Goal: Transaction & Acquisition: Purchase product/service

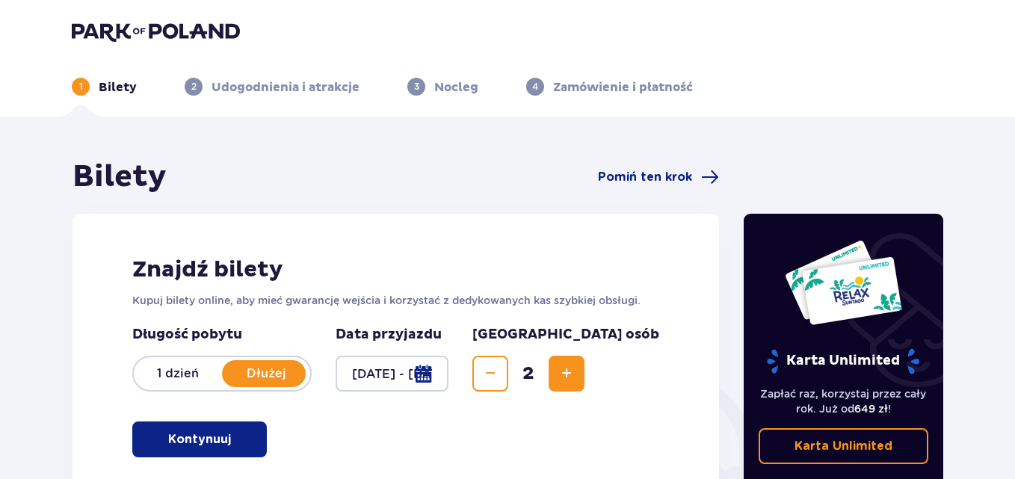
drag, startPoint x: 222, startPoint y: 444, endPoint x: 228, endPoint y: 427, distance: 18.2
click at [222, 441] on button "Kontynuuj" at bounding box center [199, 440] width 135 height 36
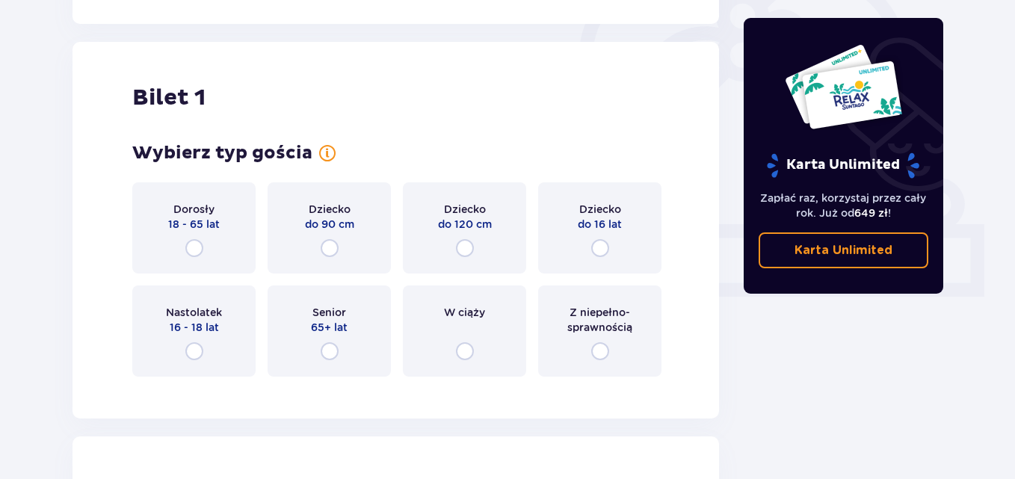
scroll to position [499, 0]
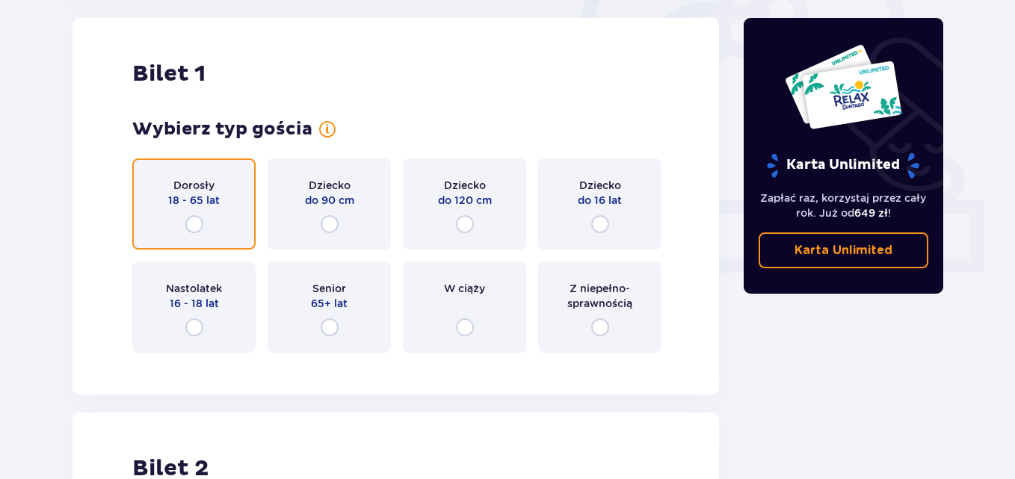
click at [194, 224] on input "radio" at bounding box center [194, 224] width 18 height 18
radio input "true"
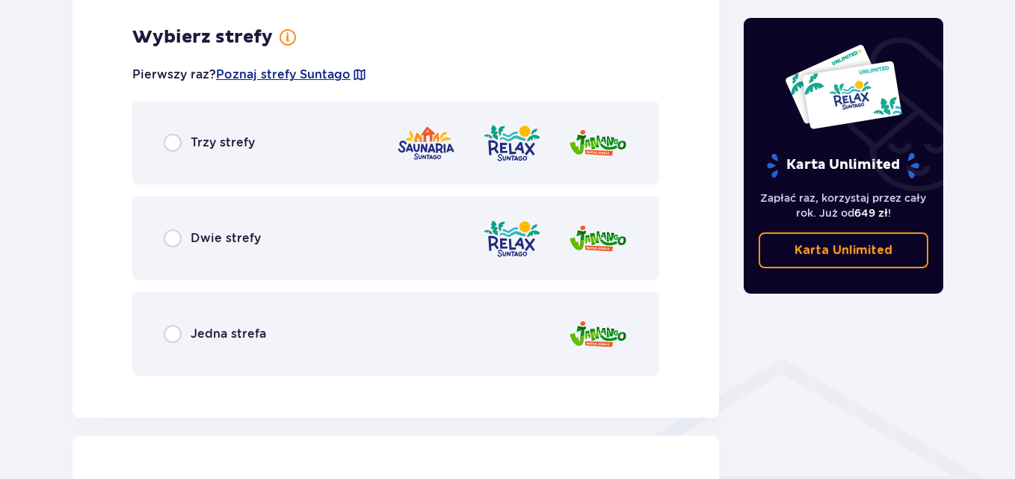
scroll to position [864, 0]
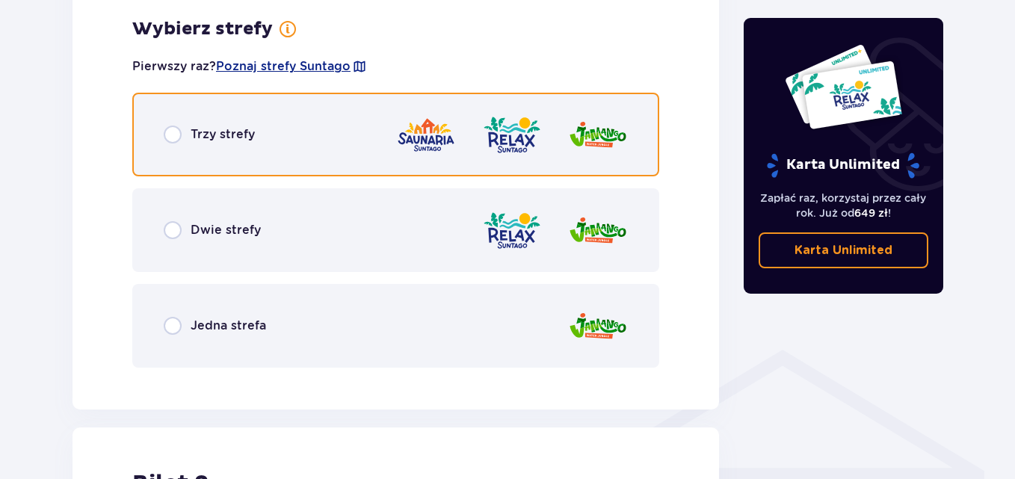
click at [174, 132] on input "radio" at bounding box center [173, 135] width 18 height 18
radio input "true"
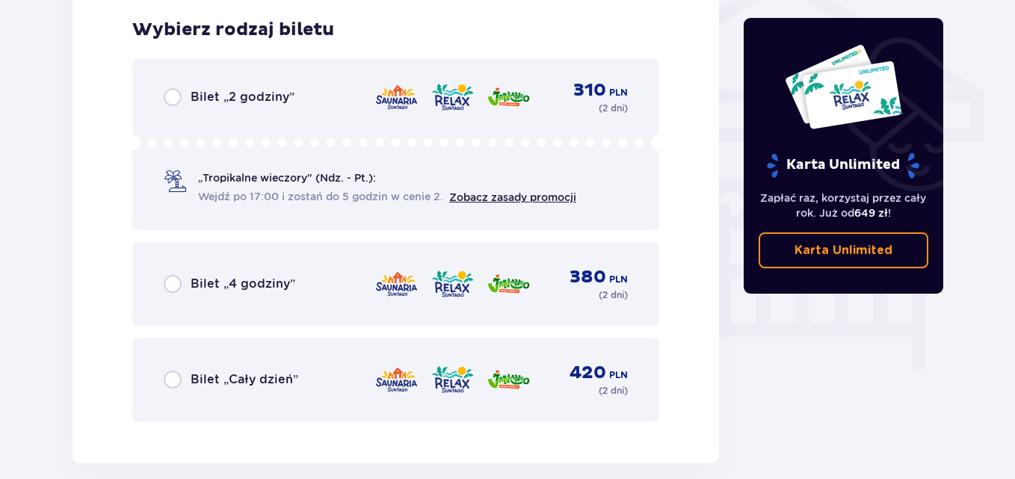
scroll to position [1244, 0]
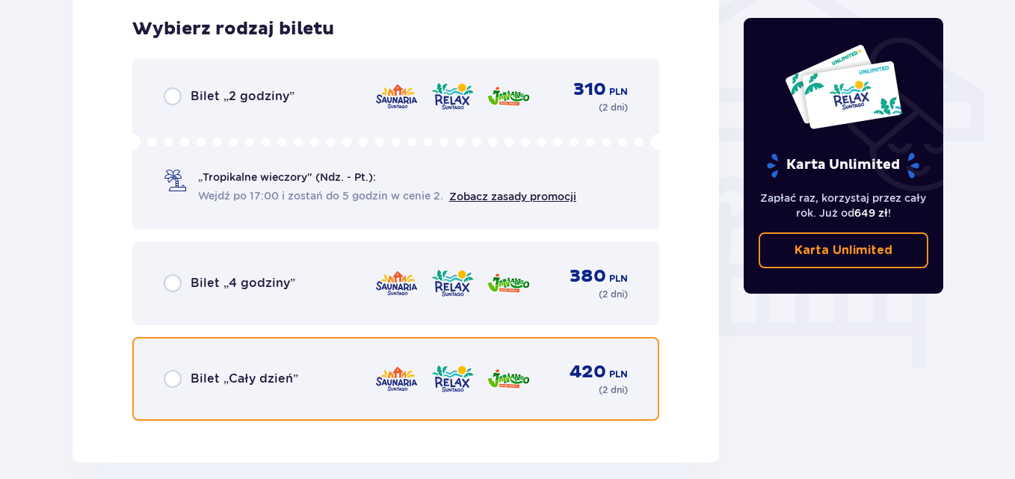
click at [171, 381] on input "radio" at bounding box center [173, 379] width 18 height 18
radio input "true"
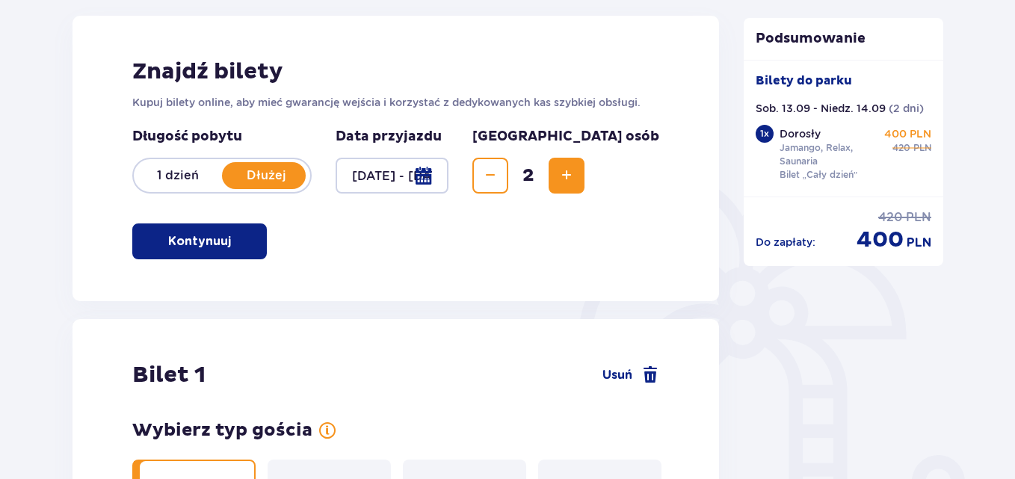
scroll to position [139, 0]
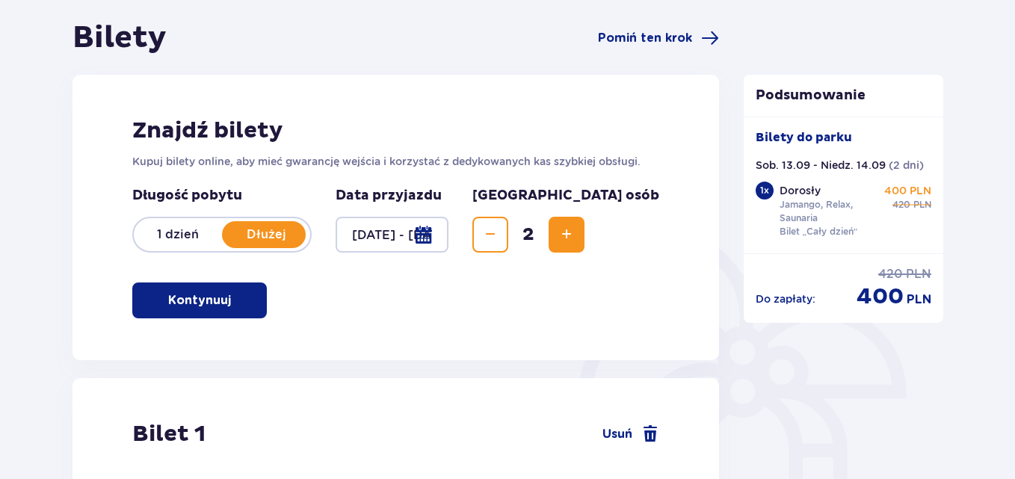
click at [219, 295] on button "Kontynuuj" at bounding box center [199, 301] width 135 height 36
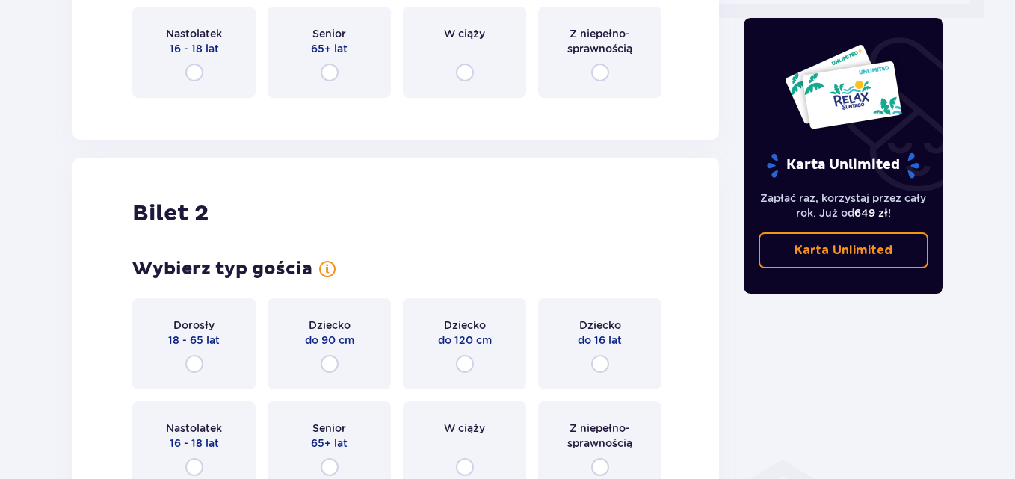
scroll to position [597, 0]
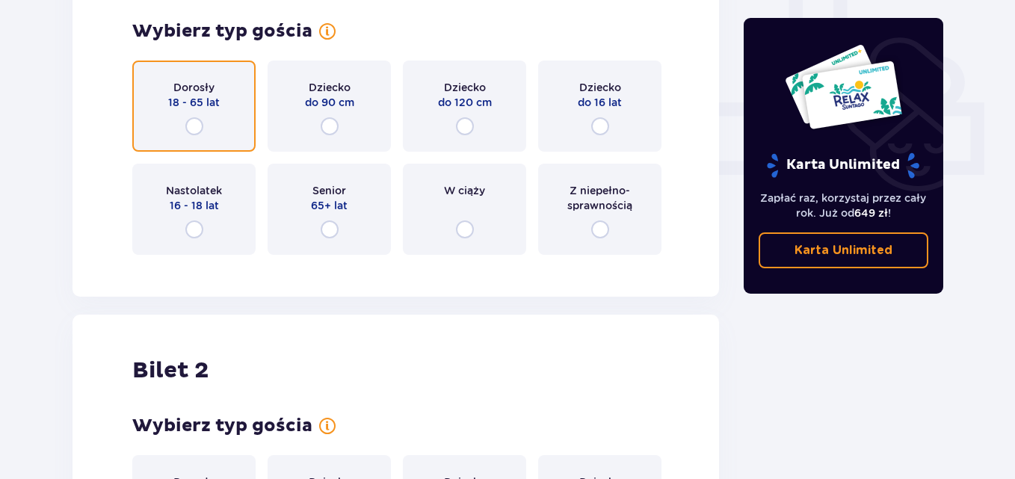
click at [195, 121] on input "radio" at bounding box center [194, 126] width 18 height 18
radio input "true"
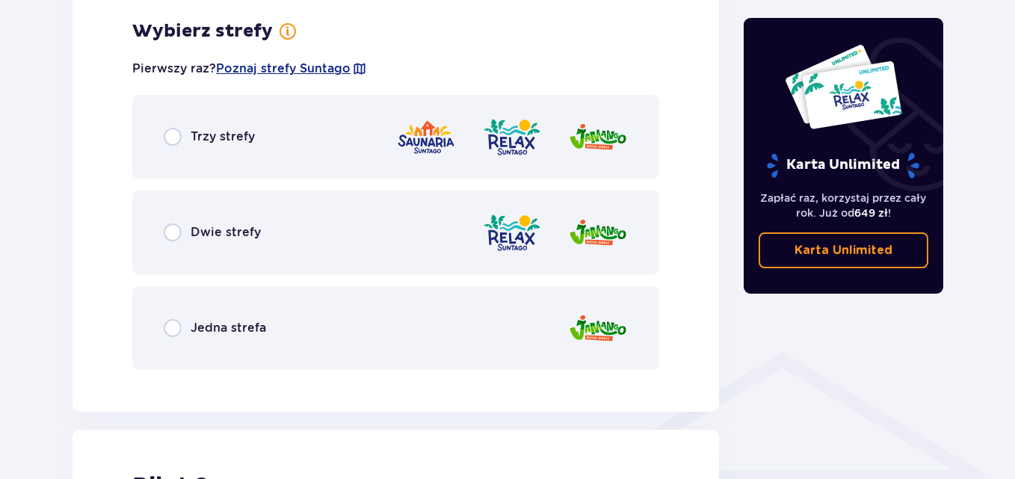
scroll to position [864, 0]
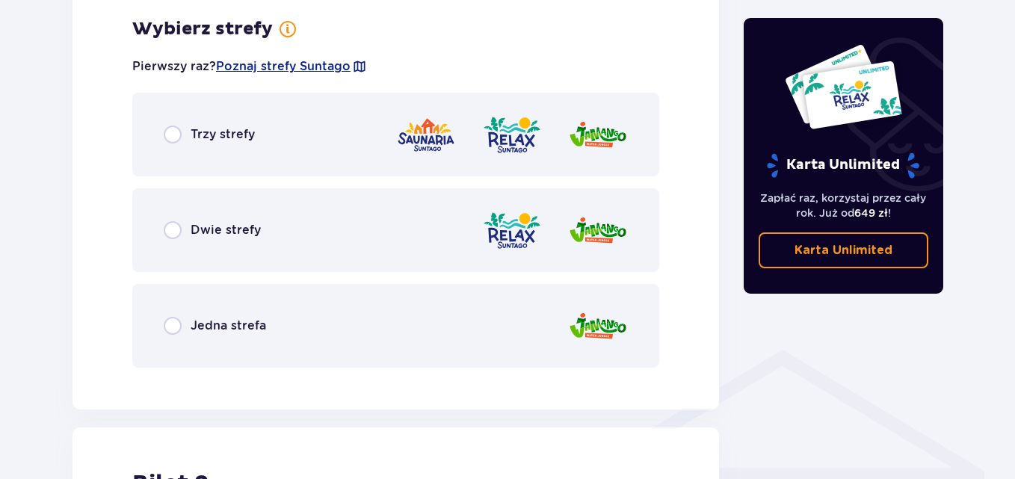
click at [183, 132] on div "Trzy strefy" at bounding box center [209, 135] width 91 height 18
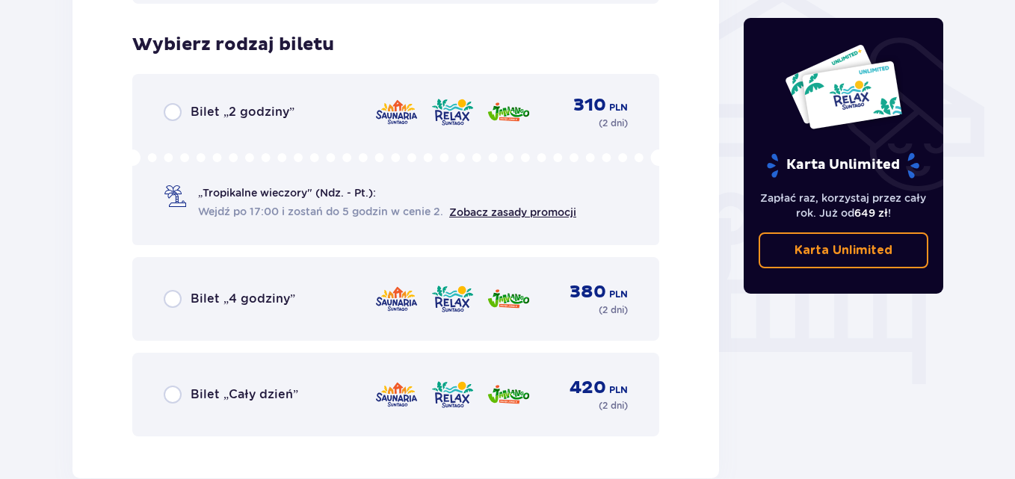
scroll to position [1244, 0]
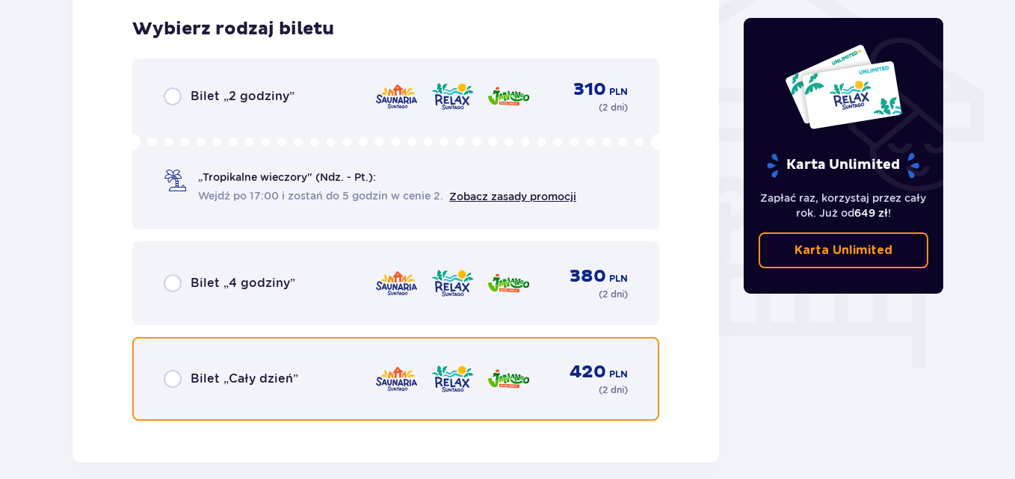
click at [175, 379] on input "radio" at bounding box center [173, 379] width 18 height 18
radio input "true"
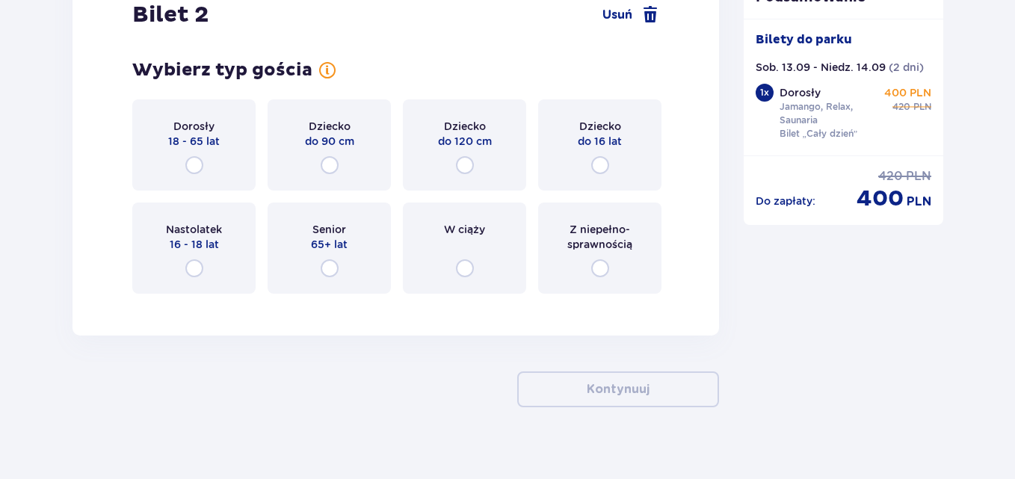
scroll to position [1784, 0]
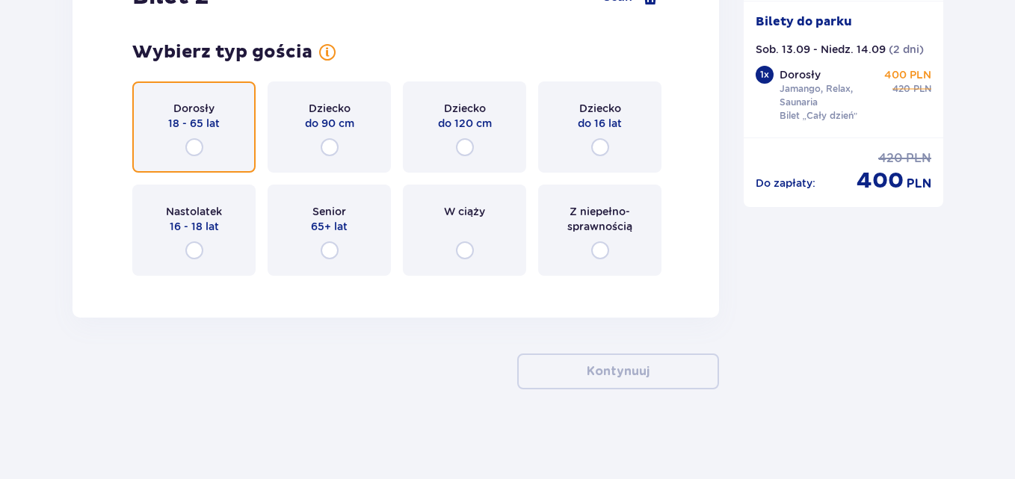
click at [194, 151] on input "radio" at bounding box center [194, 147] width 18 height 18
radio input "true"
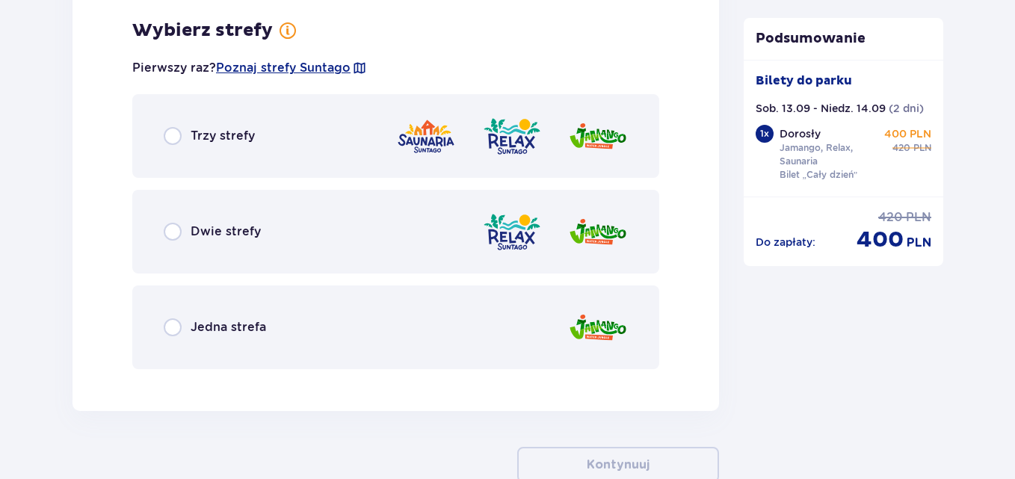
scroll to position [2072, 0]
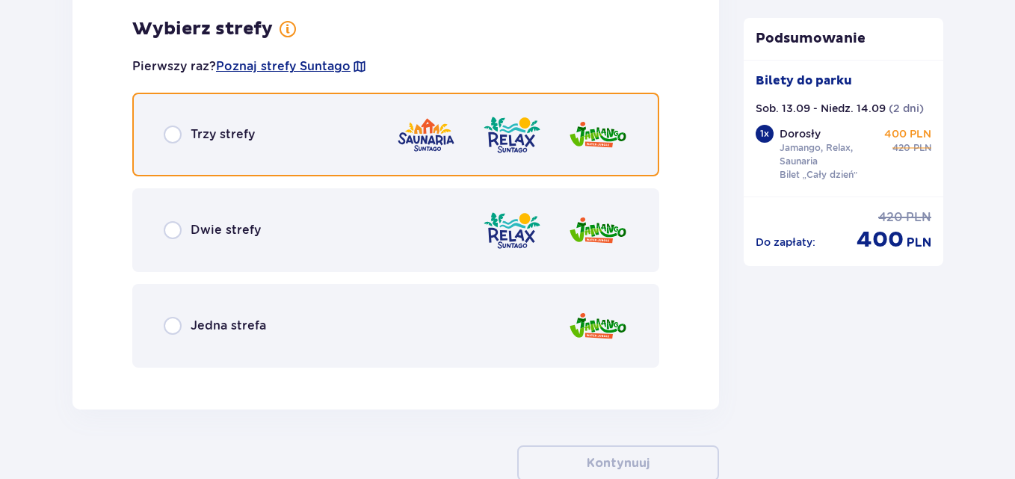
click at [174, 139] on input "radio" at bounding box center [173, 135] width 18 height 18
radio input "true"
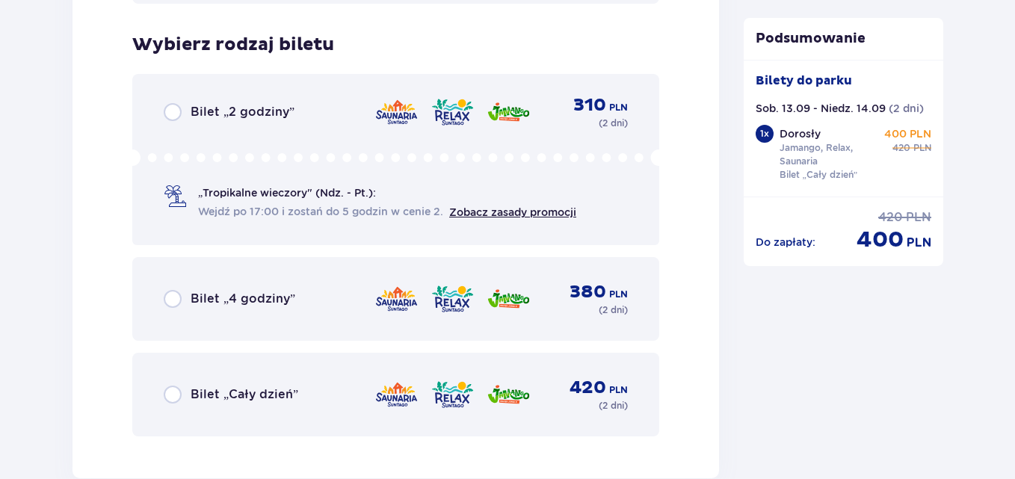
scroll to position [2452, 0]
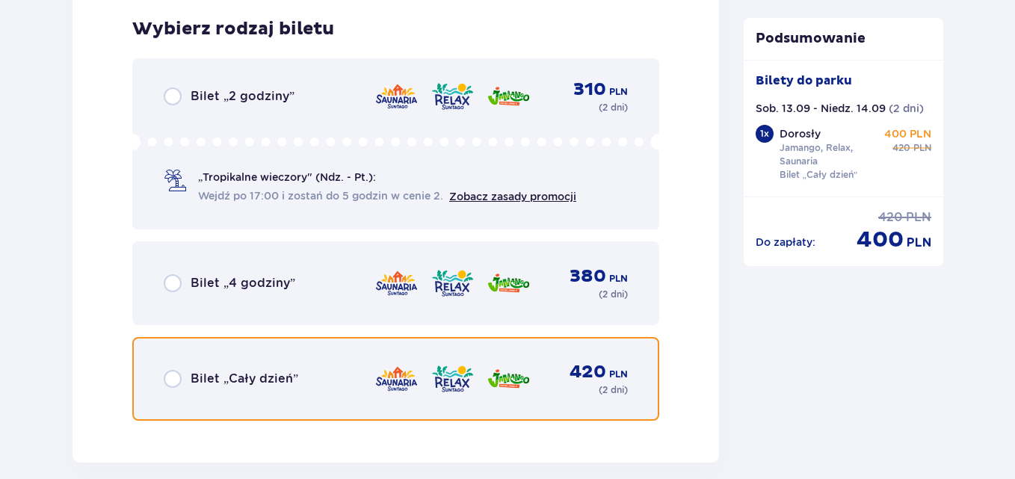
click at [173, 382] on input "radio" at bounding box center [173, 379] width 18 height 18
radio input "true"
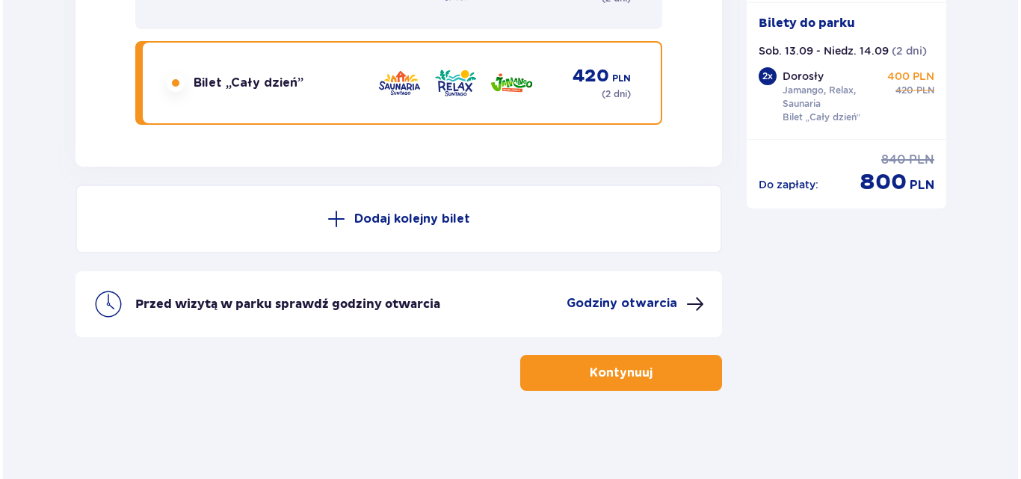
scroll to position [2749, 0]
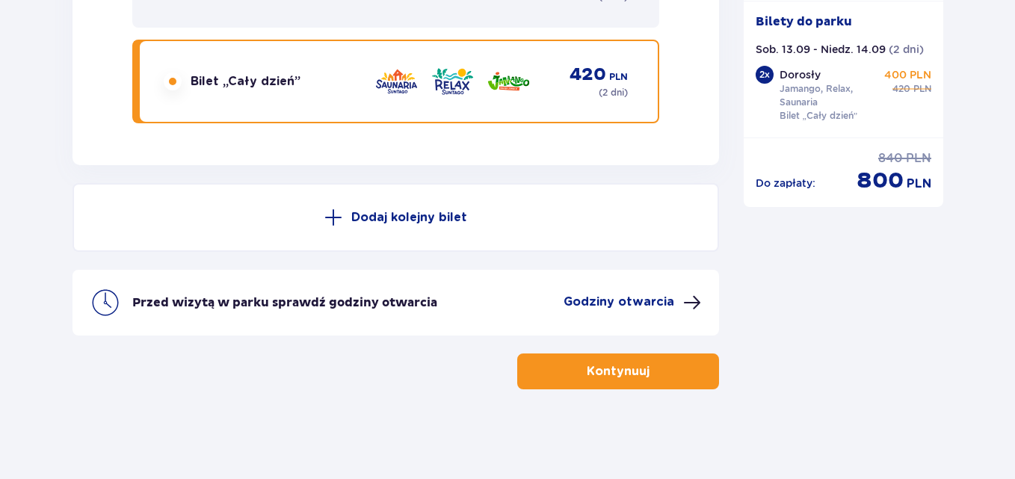
click at [614, 301] on p "Godziny otwarcia" at bounding box center [619, 302] width 111 height 16
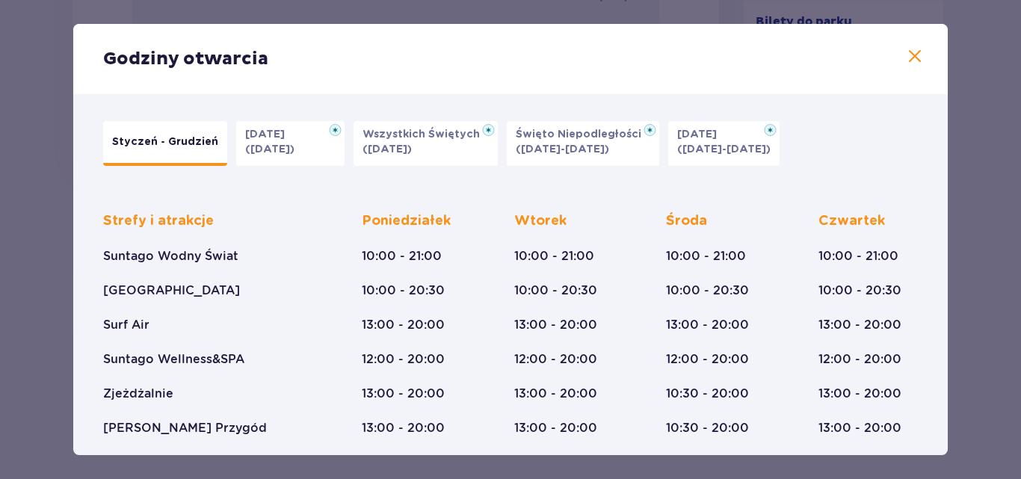
drag, startPoint x: 905, startPoint y: 55, endPoint x: 917, endPoint y: 69, distance: 18.0
click at [911, 52] on span at bounding box center [915, 57] width 18 height 18
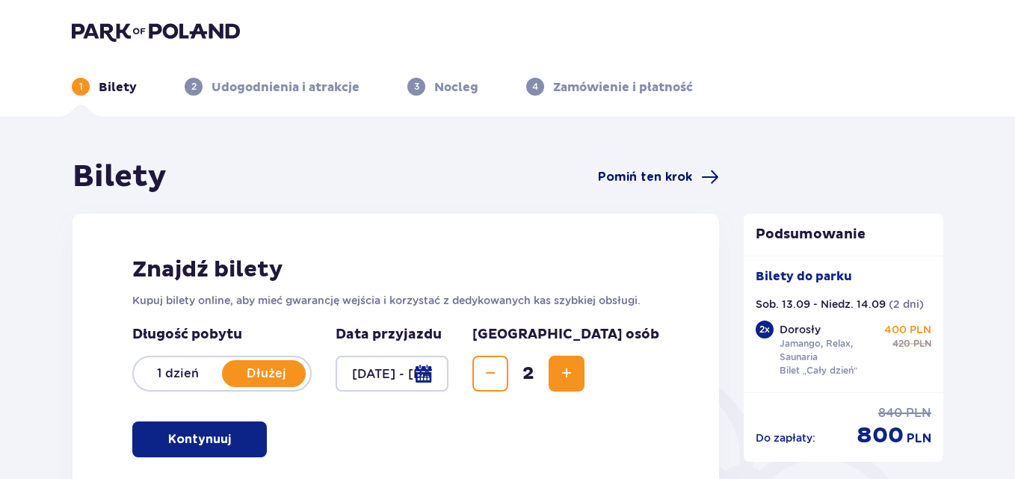
click at [664, 172] on span "Pomiń ten krok" at bounding box center [645, 177] width 94 height 16
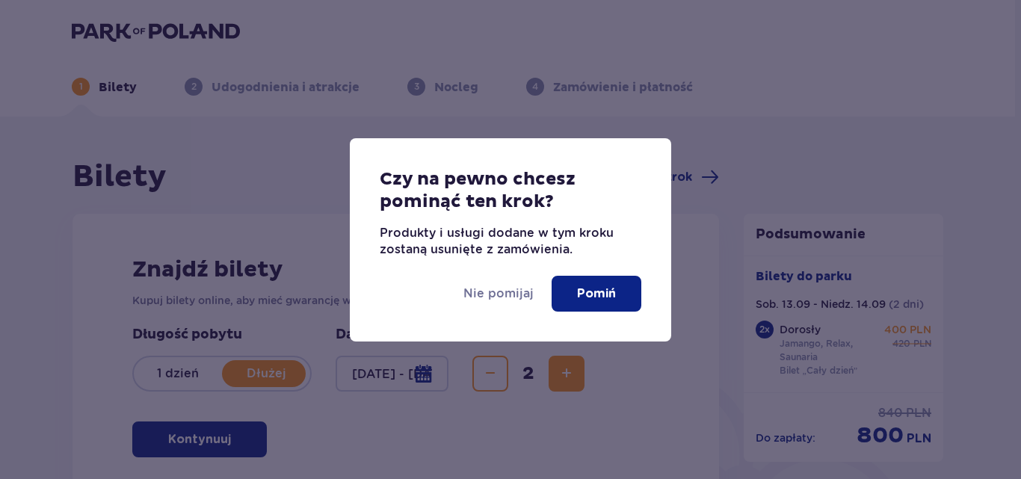
click at [600, 298] on p "Pomiń" at bounding box center [596, 294] width 39 height 16
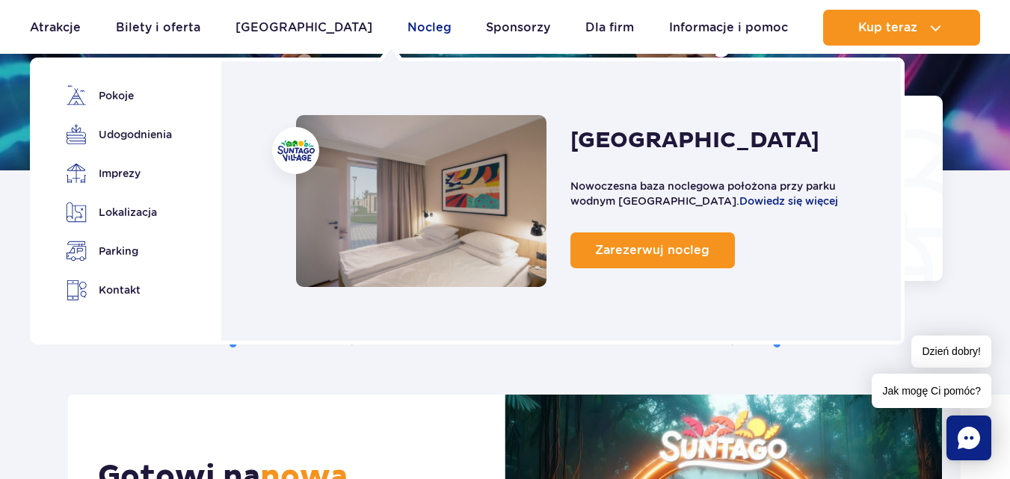
click at [407, 23] on link "Nocleg" at bounding box center [429, 28] width 44 height 36
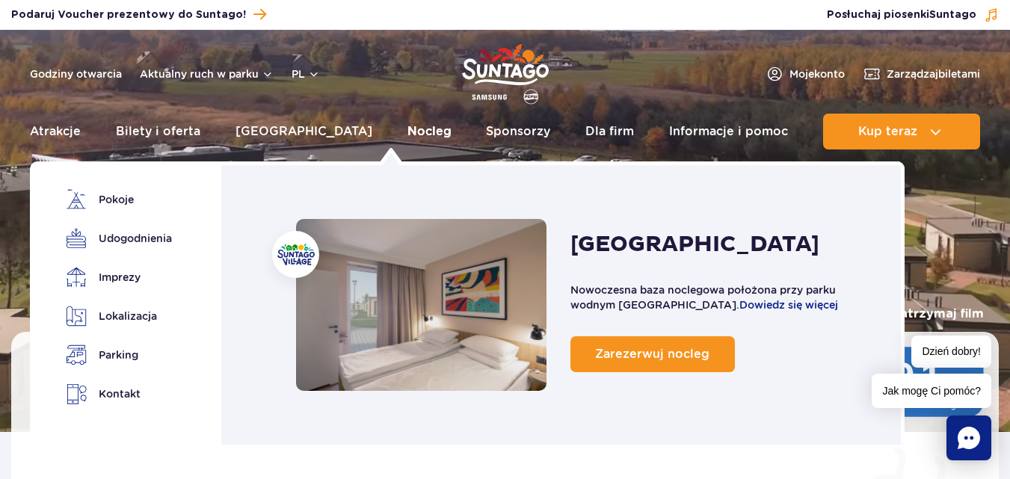
click at [407, 130] on link "Nocleg" at bounding box center [429, 132] width 44 height 36
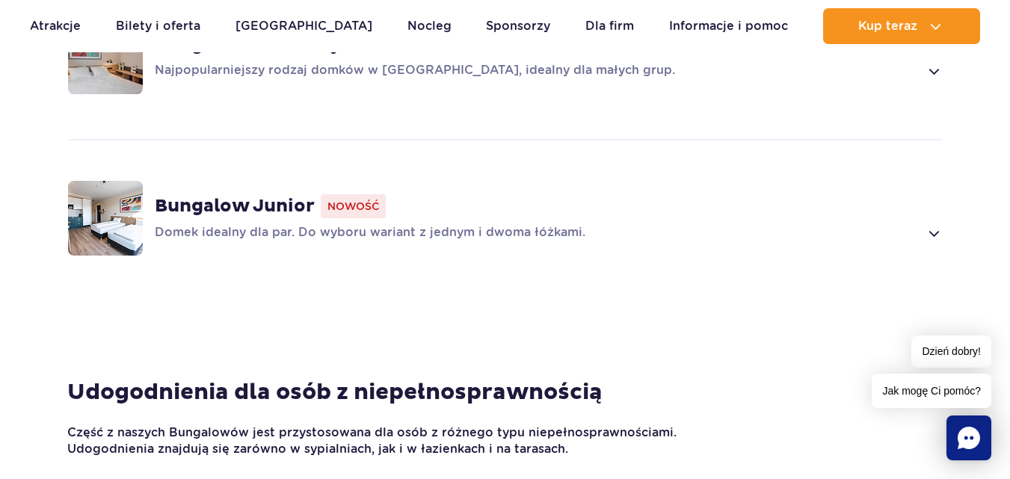
scroll to position [1047, 0]
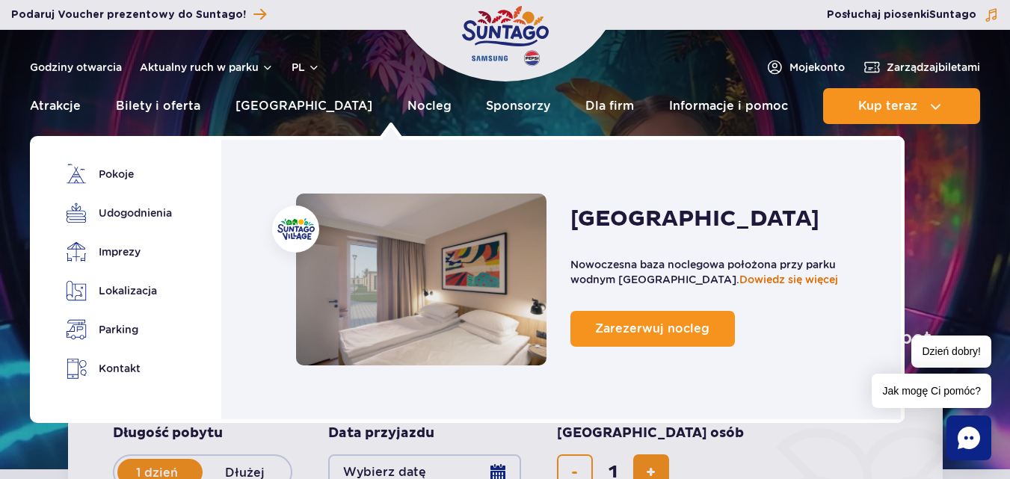
click at [739, 277] on link "Dowiedz się więcej" at bounding box center [788, 280] width 99 height 12
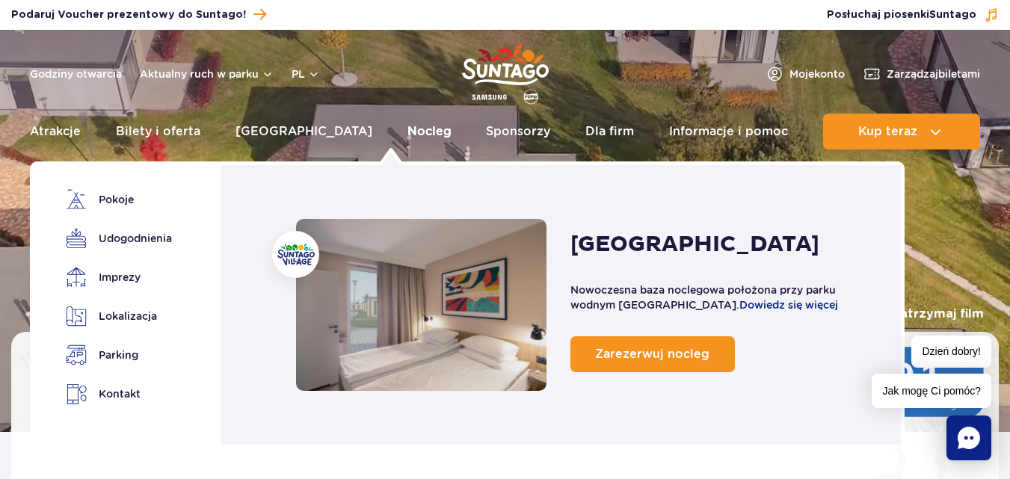
click at [407, 137] on link "Nocleg" at bounding box center [429, 132] width 44 height 36
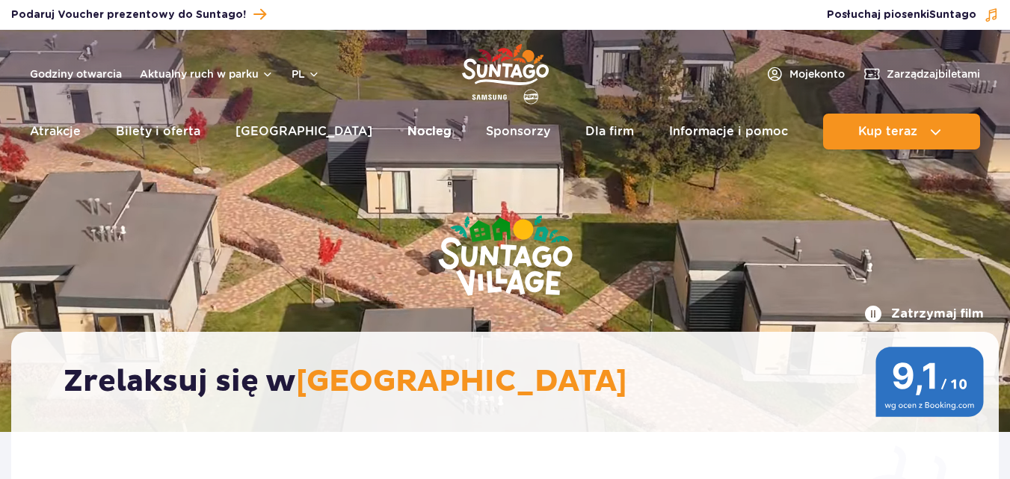
drag, startPoint x: 0, startPoint y: 0, endPoint x: 398, endPoint y: 135, distance: 420.1
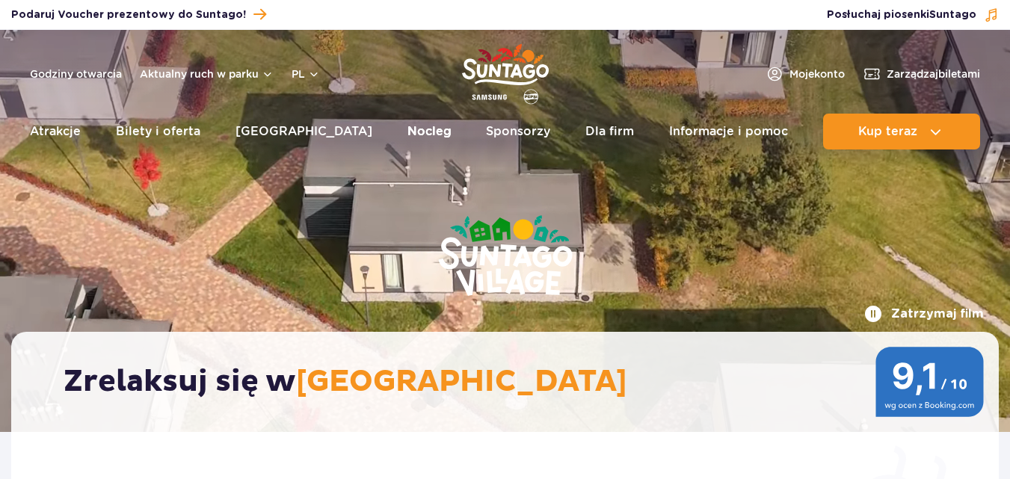
click at [407, 135] on link "Nocleg" at bounding box center [429, 132] width 44 height 36
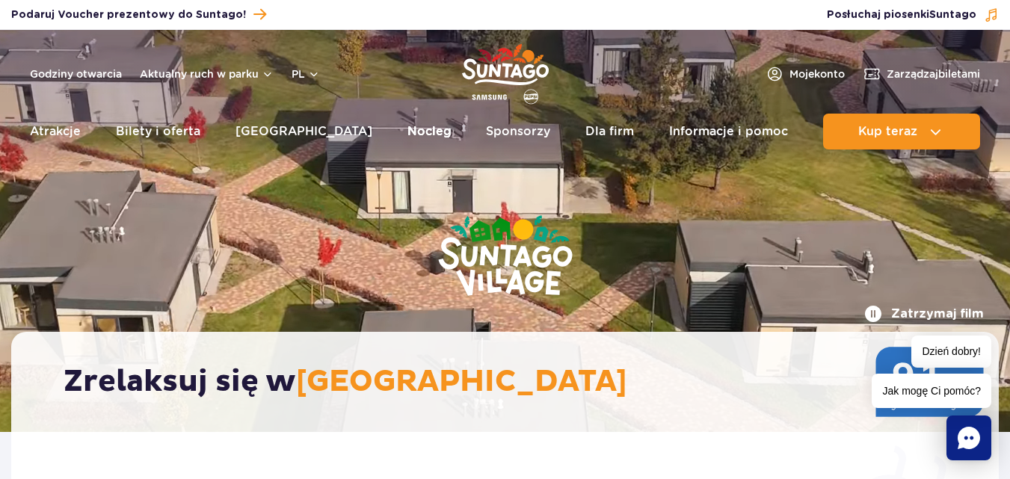
click at [407, 128] on link "Nocleg" at bounding box center [429, 132] width 44 height 36
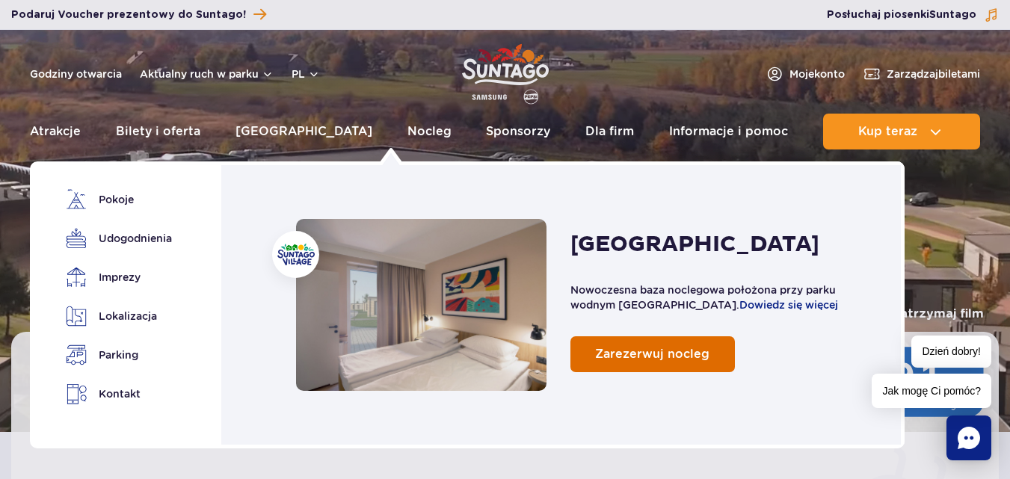
click at [624, 355] on span "Zarezerwuj nocleg" at bounding box center [652, 354] width 114 height 14
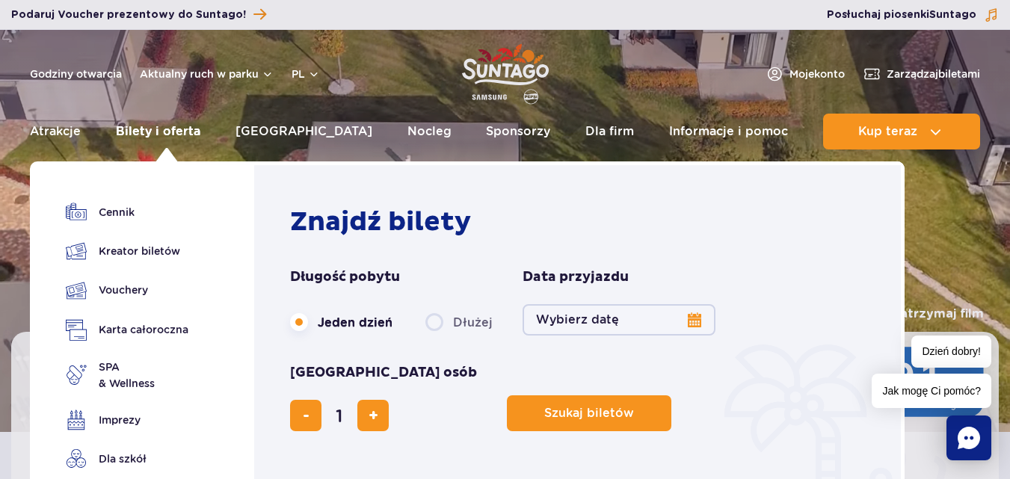
click at [190, 132] on link "Bilety i oferta" at bounding box center [158, 132] width 84 height 36
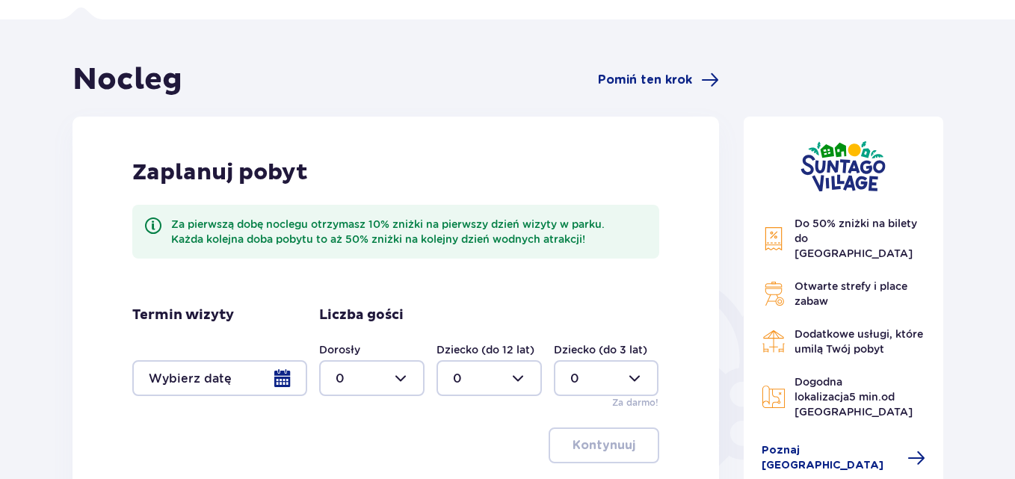
scroll to position [150, 0]
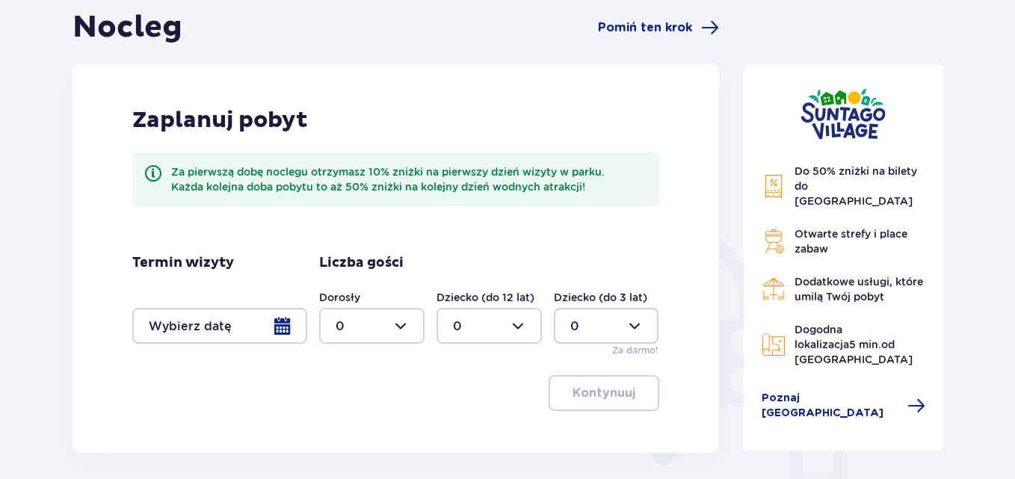
click at [286, 327] on div at bounding box center [219, 326] width 175 height 36
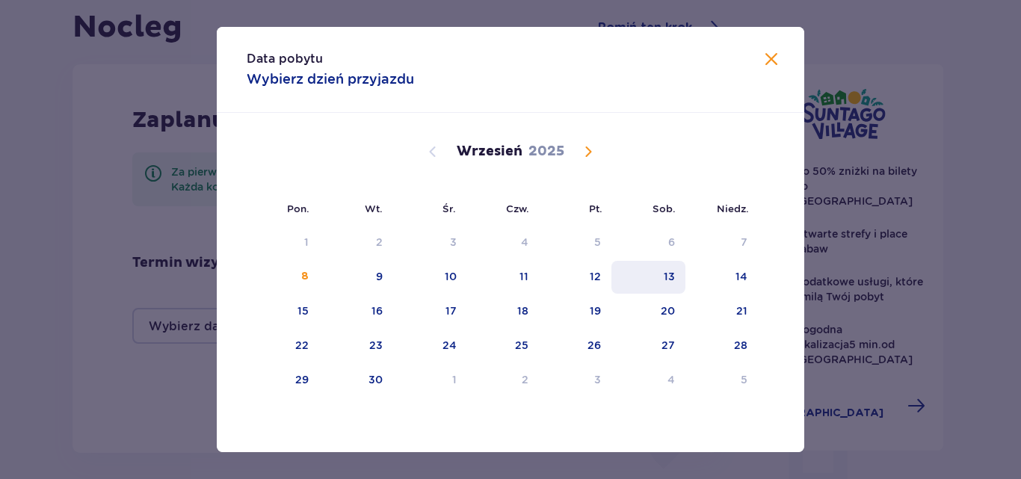
click at [685, 274] on div "13" at bounding box center [649, 277] width 74 height 33
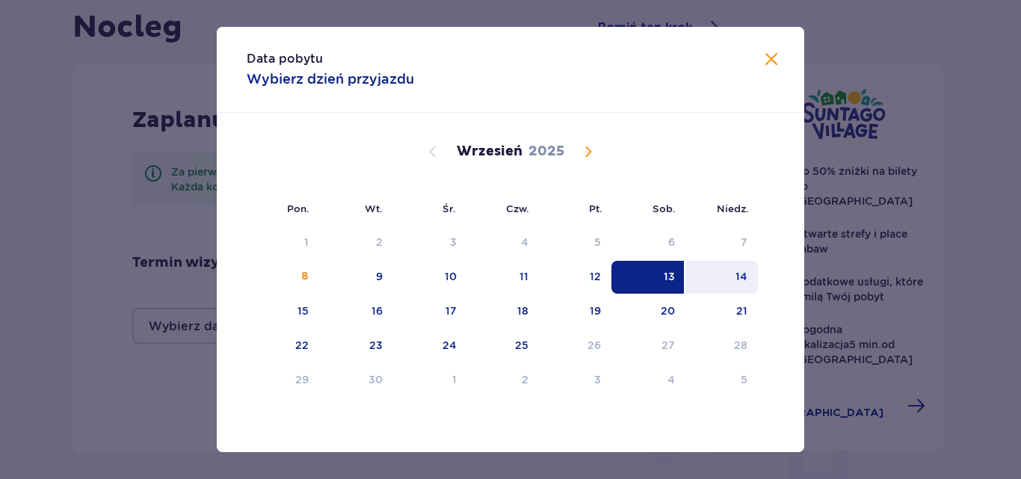
click at [738, 279] on div "14" at bounding box center [742, 276] width 12 height 15
type input "13.09.25 - 14.09.25"
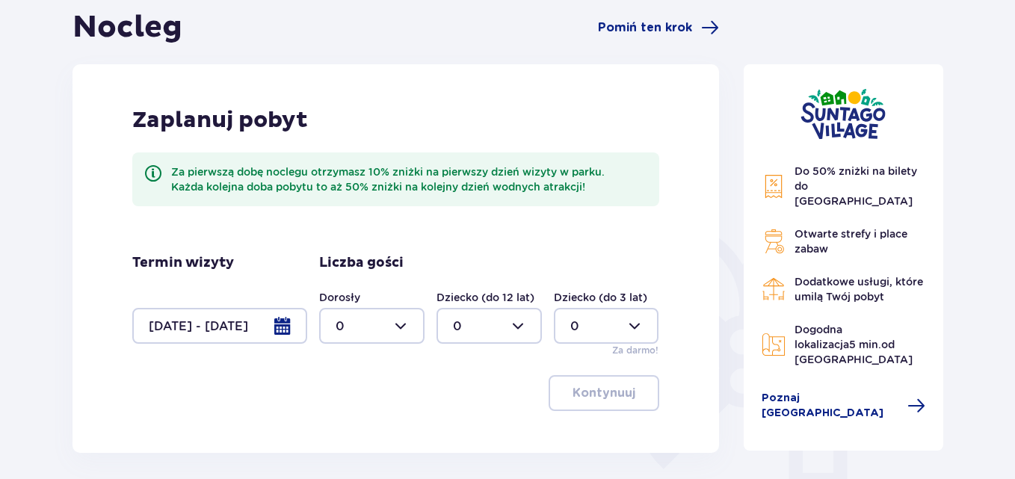
click at [404, 325] on div at bounding box center [371, 326] width 105 height 36
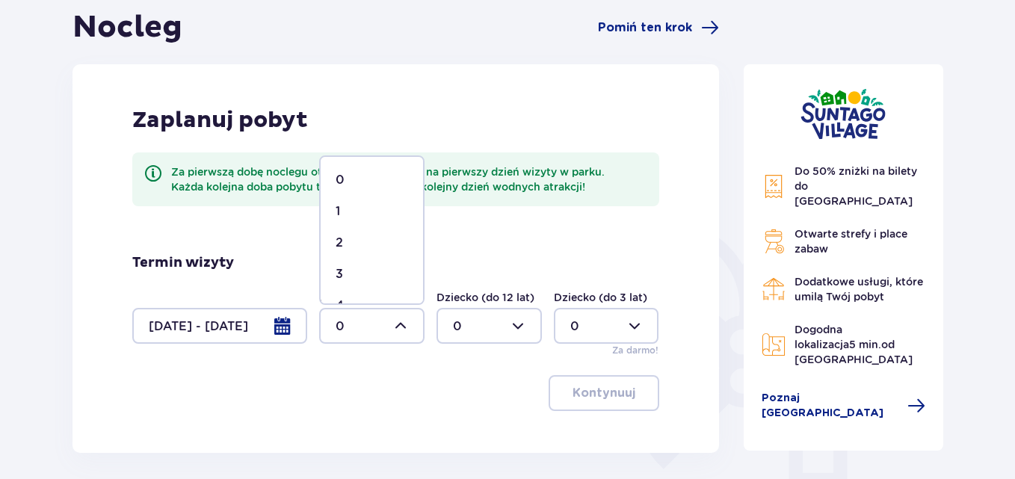
click at [363, 247] on div "2" at bounding box center [372, 243] width 73 height 16
type input "2"
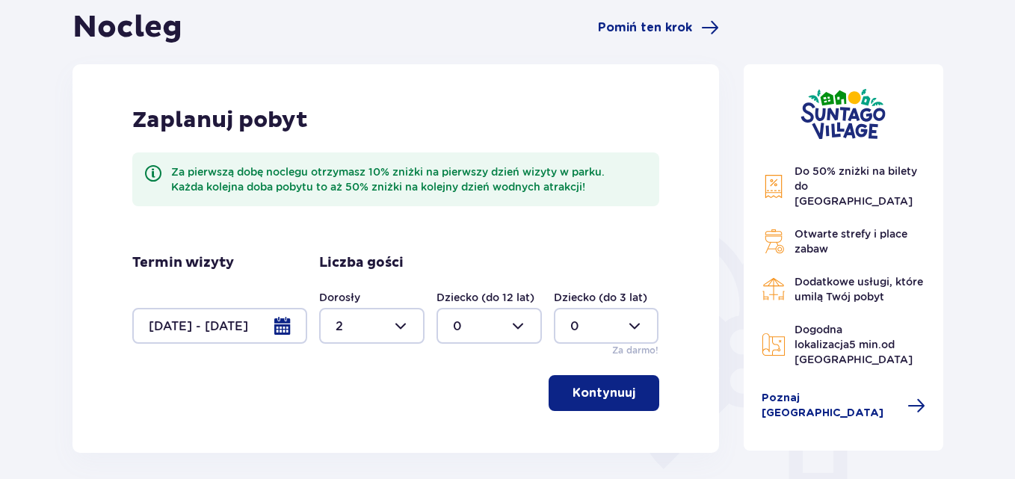
click at [601, 387] on p "Kontynuuj" at bounding box center [604, 393] width 63 height 16
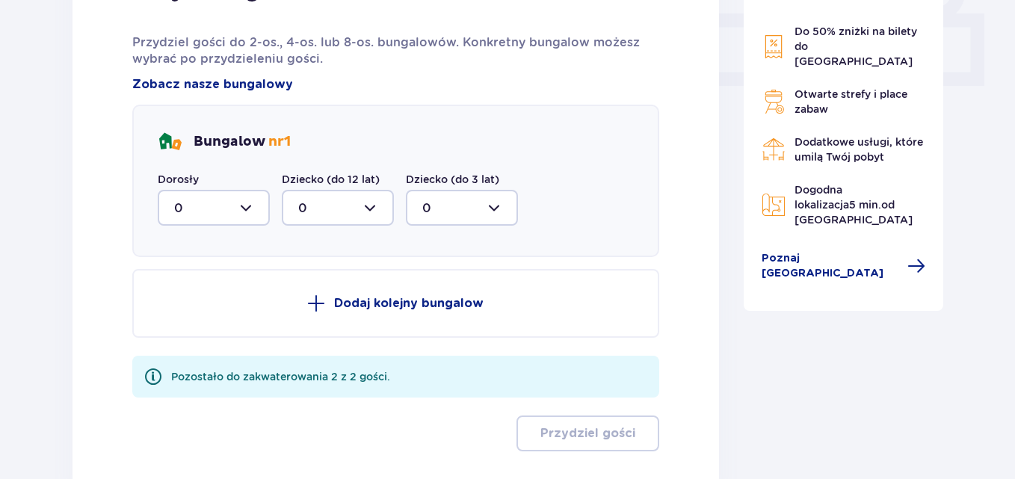
scroll to position [677, 0]
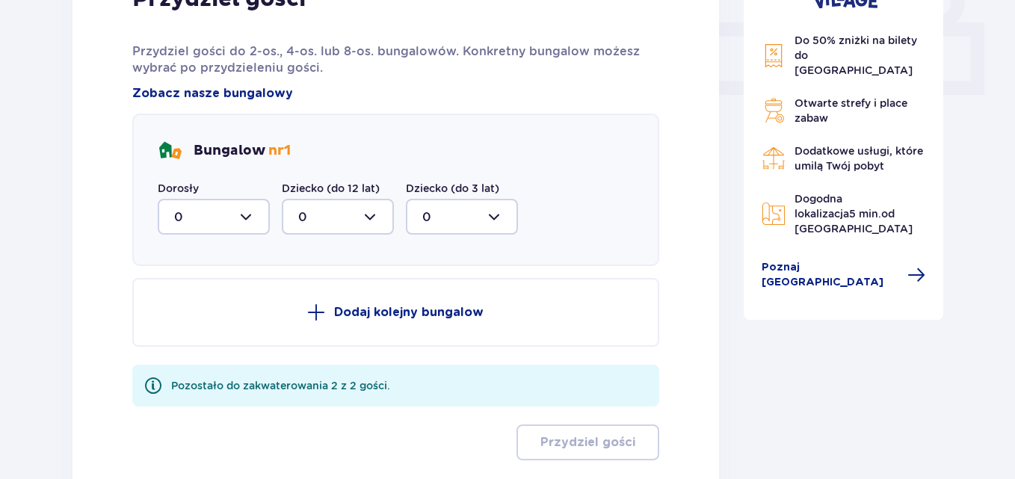
click at [245, 215] on div at bounding box center [214, 217] width 112 height 36
click at [188, 324] on div "2" at bounding box center [213, 325] width 79 height 16
type input "2"
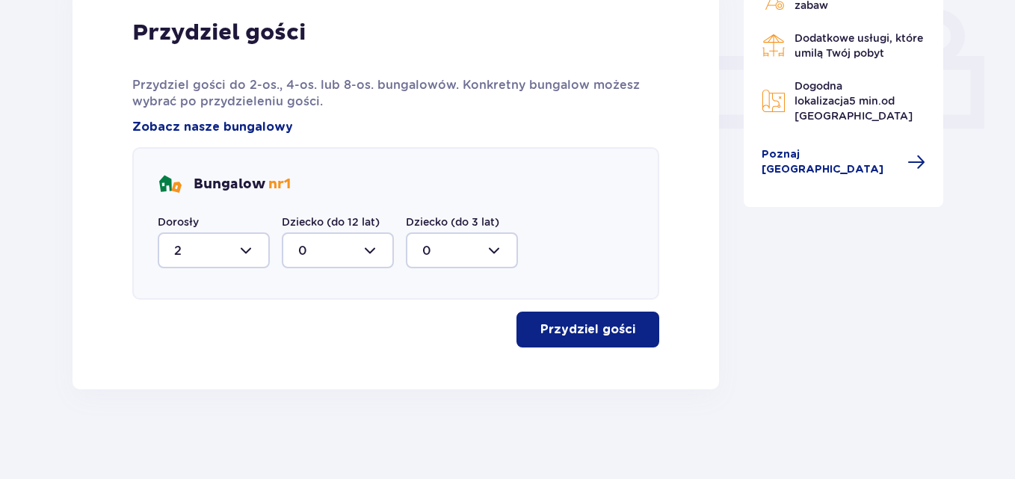
scroll to position [644, 0]
click at [597, 330] on p "Przydziel gości" at bounding box center [588, 329] width 95 height 16
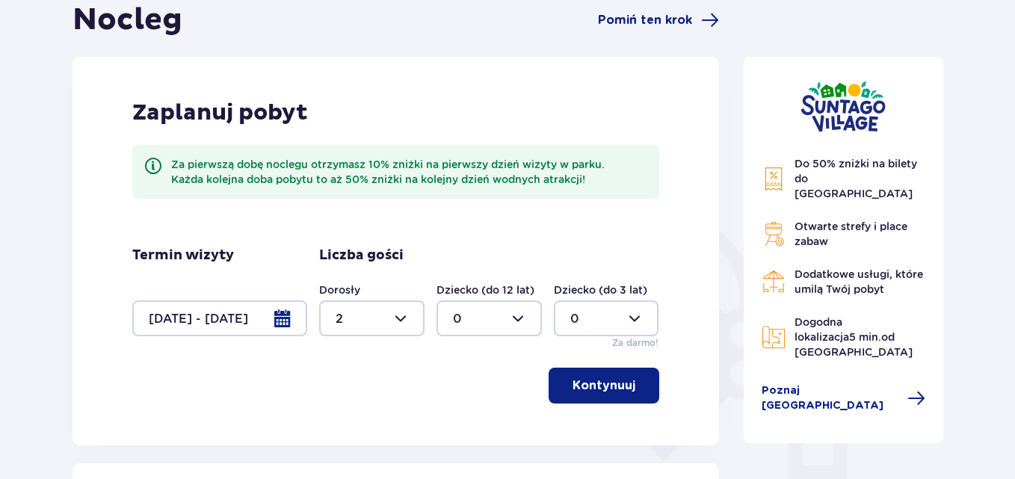
scroll to position [0, 0]
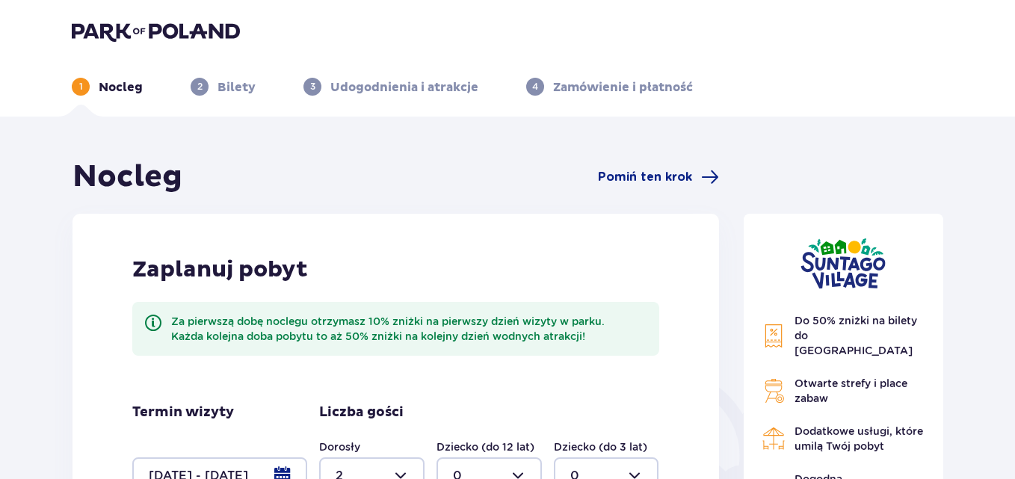
click at [238, 85] on p "Bilety" at bounding box center [237, 87] width 38 height 16
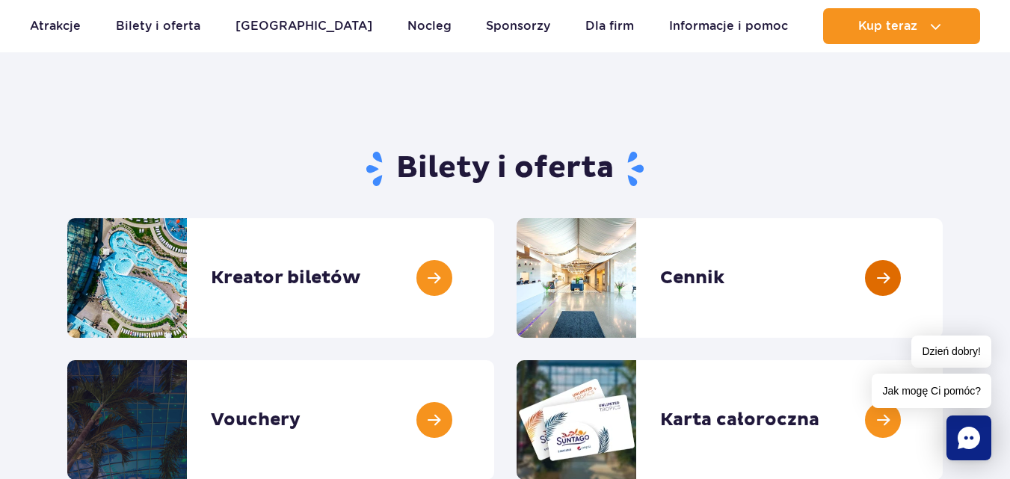
scroll to position [75, 0]
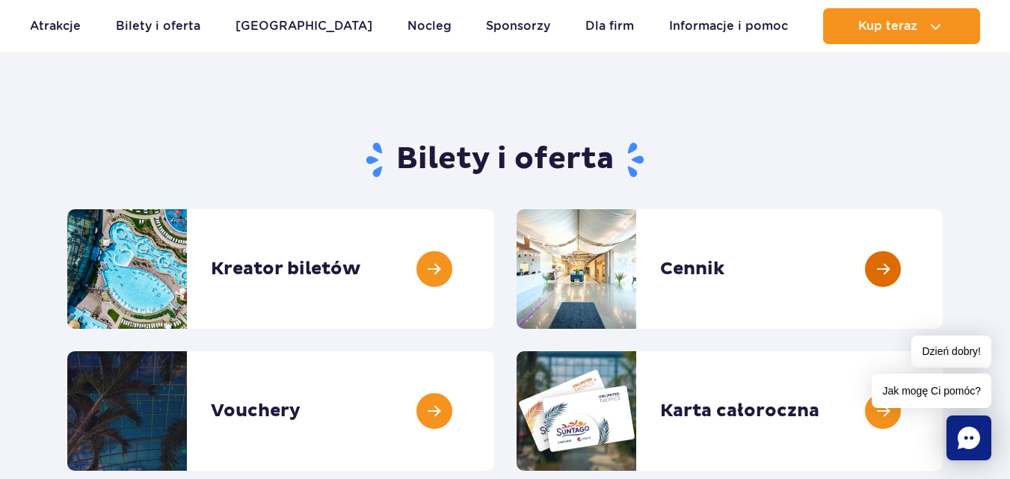
click at [943, 264] on link at bounding box center [943, 269] width 0 height 120
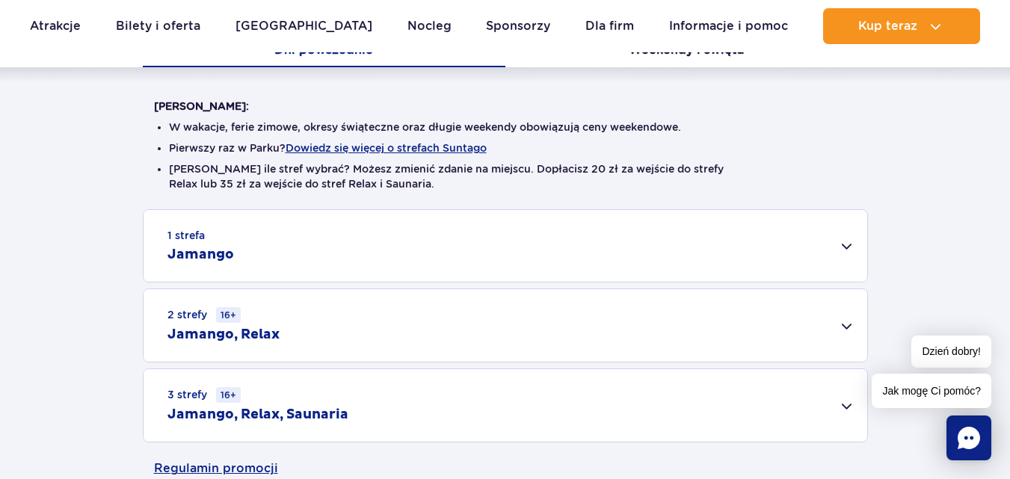
scroll to position [449, 0]
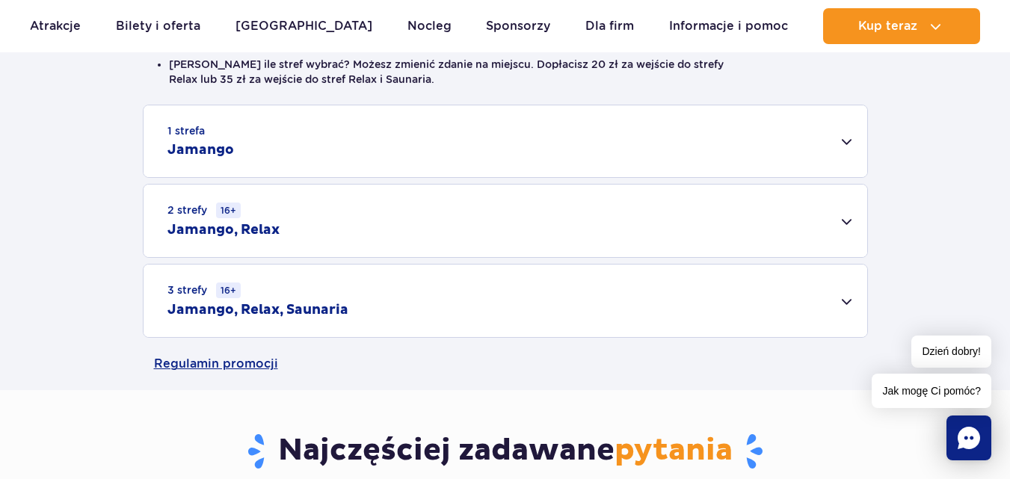
click at [846, 301] on div "3 strefy 16+ Jamango, Relax, Saunaria" at bounding box center [506, 301] width 724 height 73
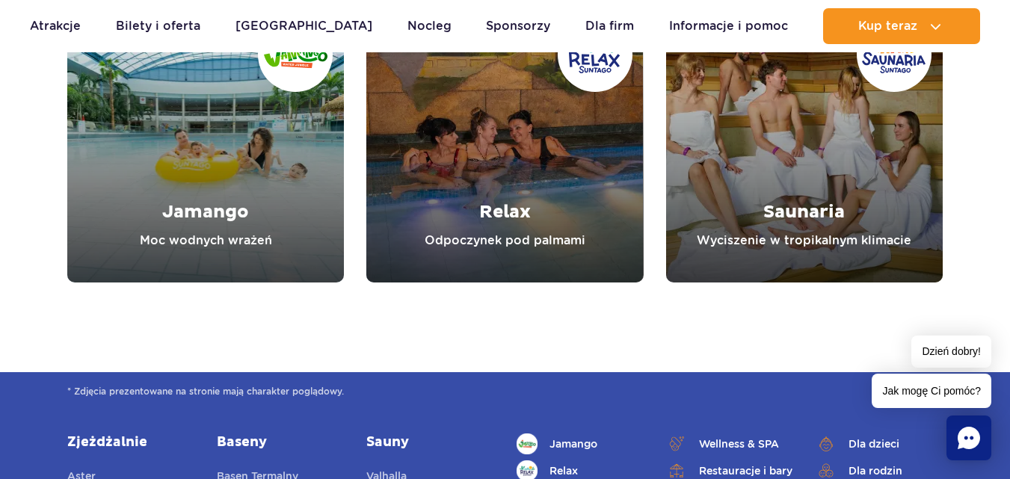
scroll to position [2019, 0]
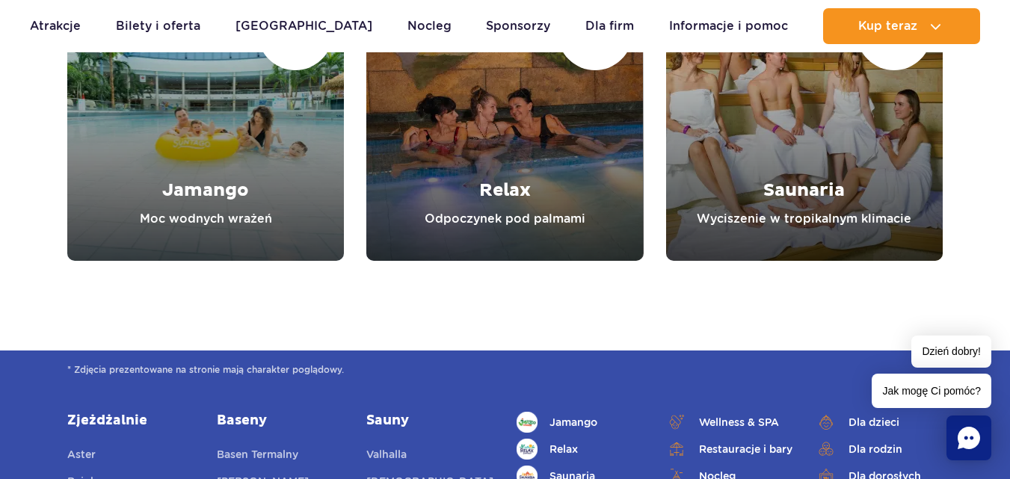
click at [520, 182] on link "Relax" at bounding box center [504, 122] width 277 height 277
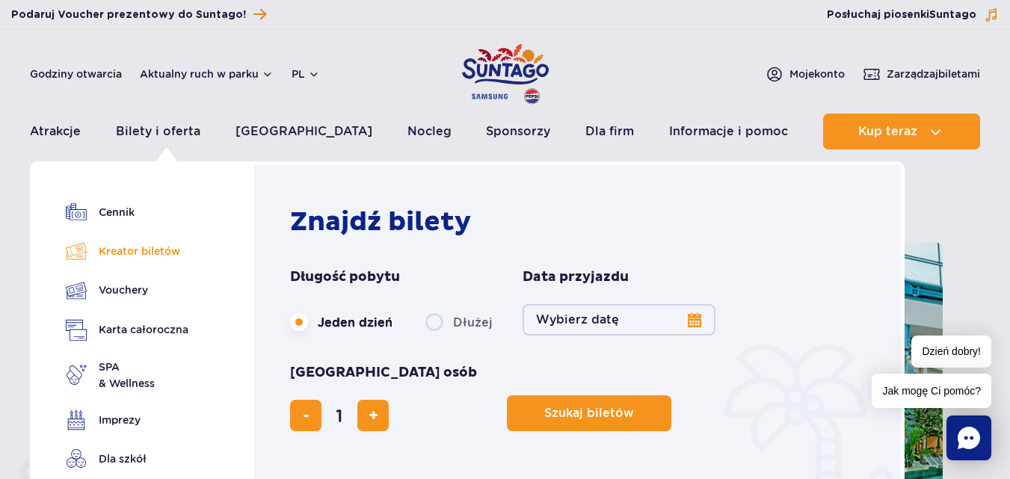
click at [135, 243] on link "Kreator biletów" at bounding box center [127, 251] width 123 height 21
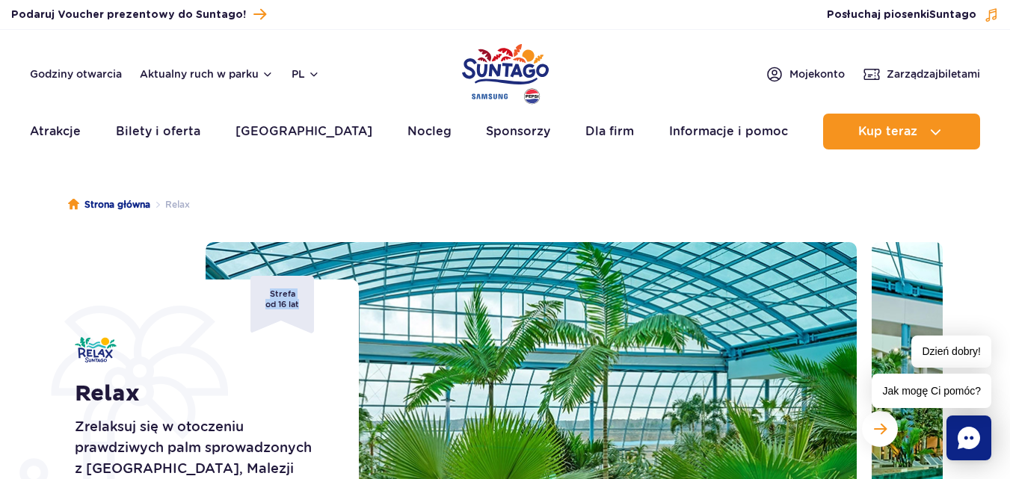
drag, startPoint x: 308, startPoint y: 280, endPoint x: 324, endPoint y: 272, distance: 17.4
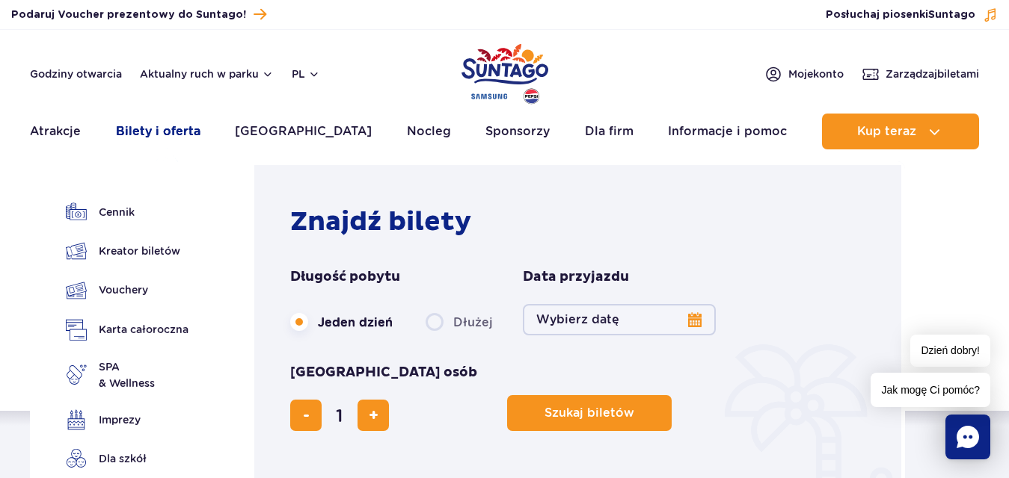
click at [161, 132] on link "Bilety i oferta" at bounding box center [158, 132] width 84 height 36
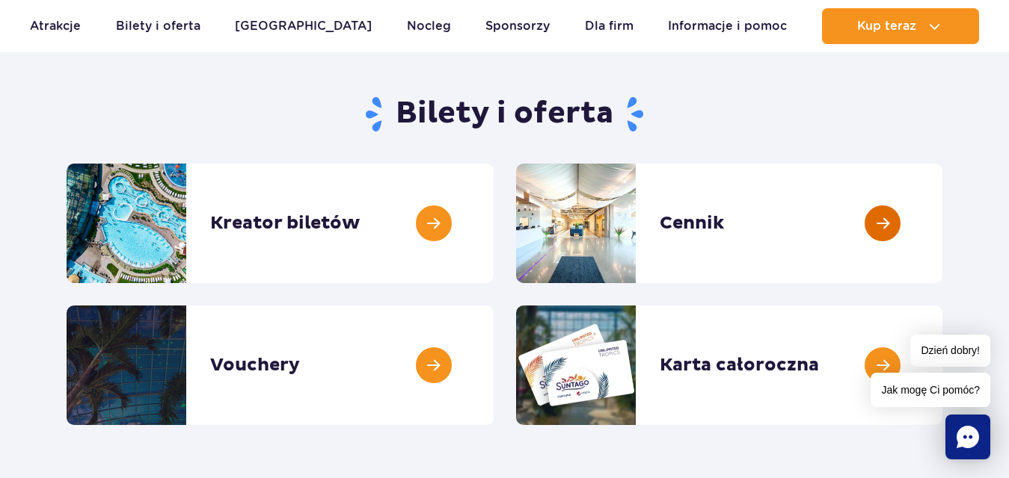
scroll to position [224, 0]
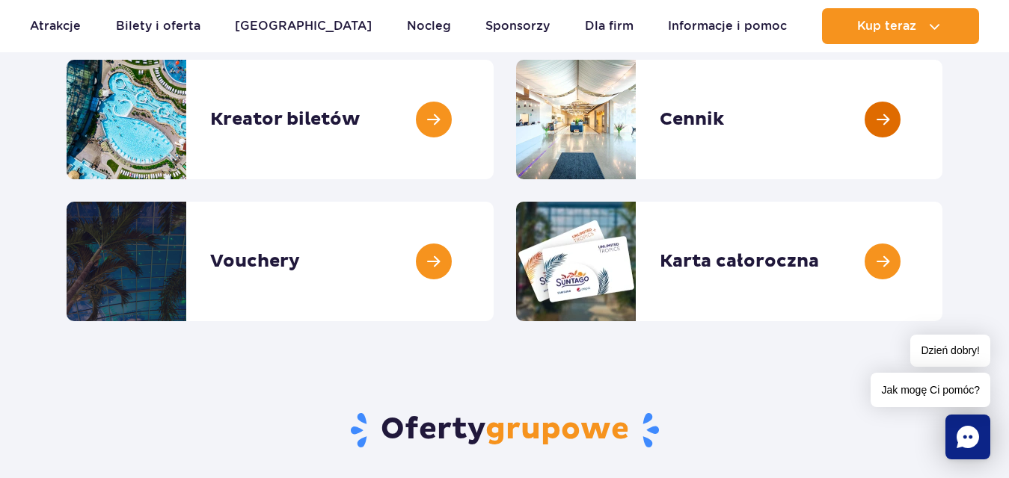
click at [942, 120] on link at bounding box center [942, 120] width 0 height 120
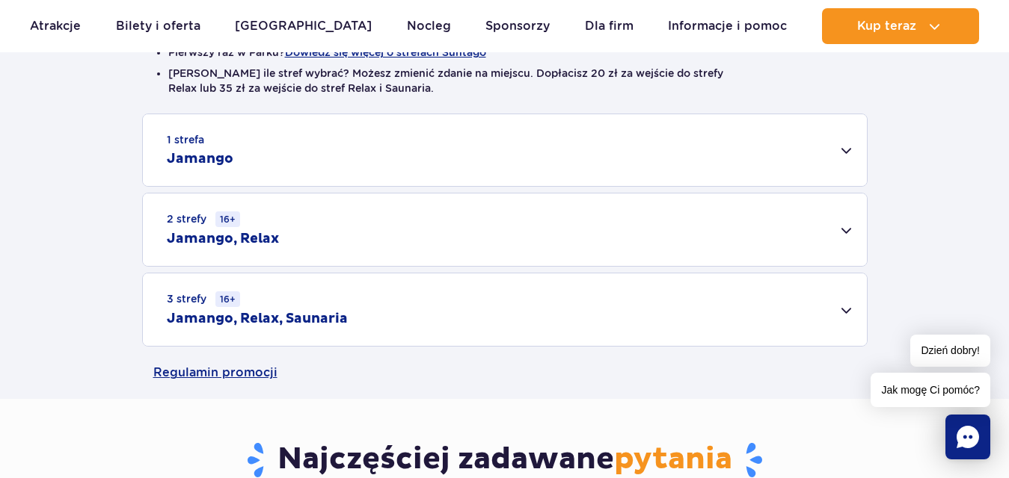
scroll to position [449, 0]
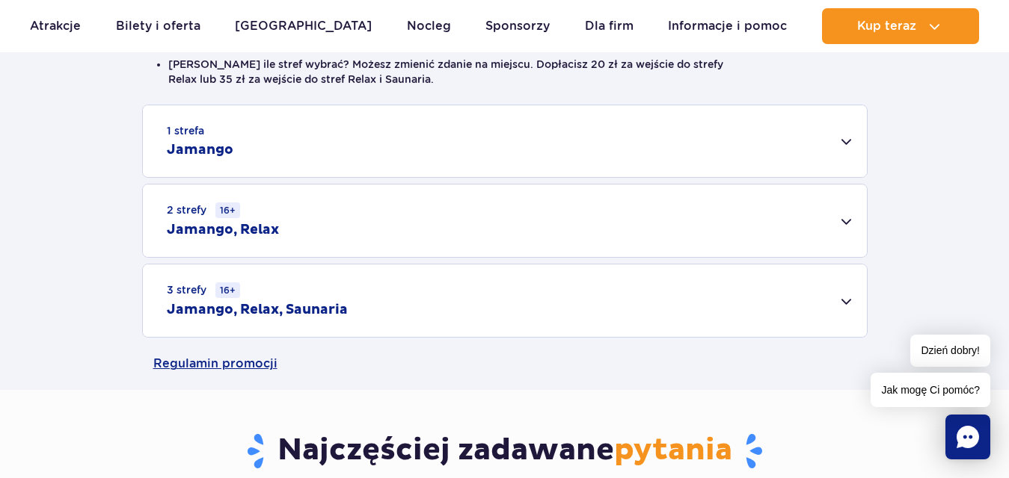
click at [321, 300] on div "3 strefy 16+ Jamango, Relax, Saunaria" at bounding box center [505, 301] width 724 height 73
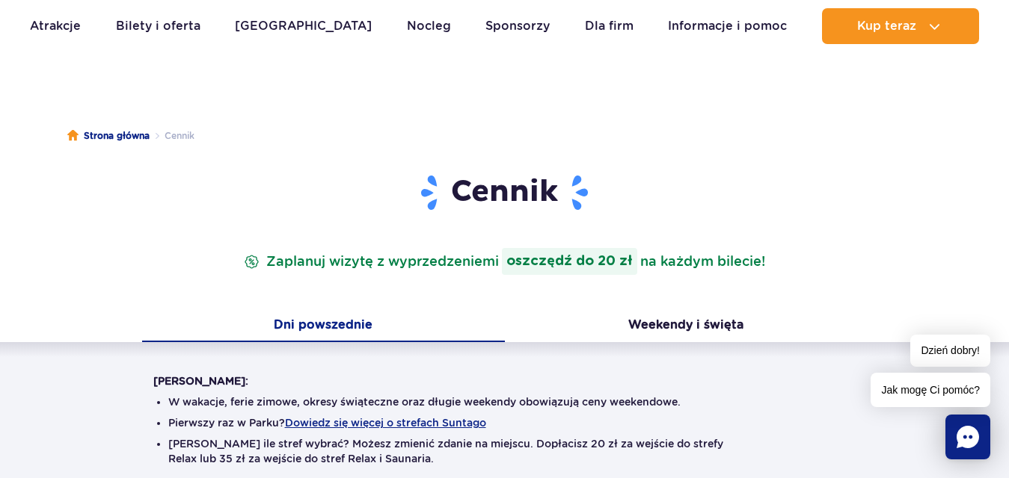
scroll to position [0, 0]
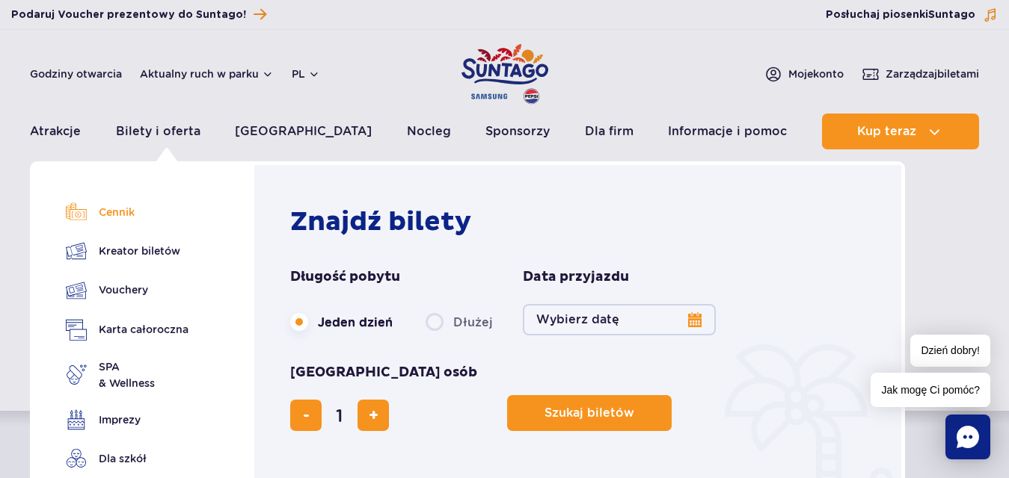
click at [122, 208] on link "Cennik" at bounding box center [127, 212] width 123 height 21
click at [692, 319] on button "Wybierz datę" at bounding box center [619, 319] width 193 height 31
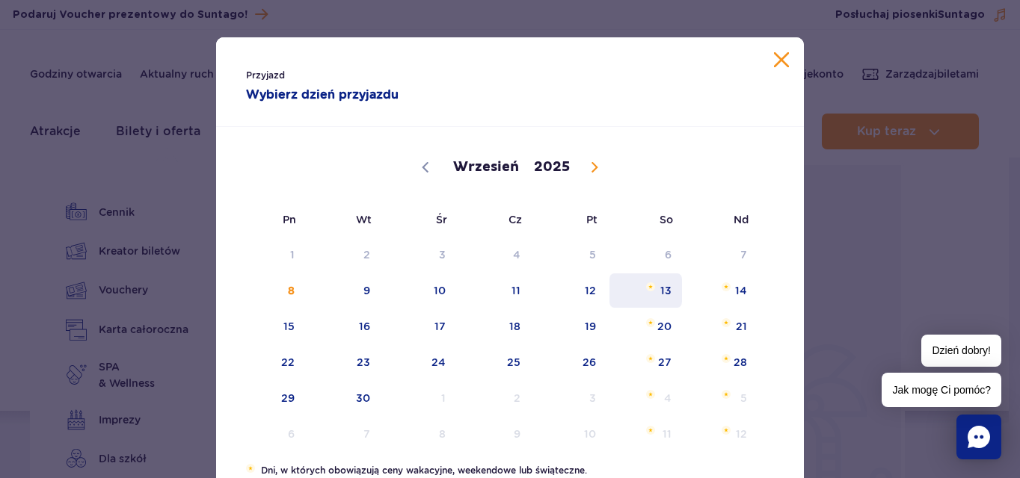
click at [667, 289] on span "13" at bounding box center [646, 291] width 76 height 34
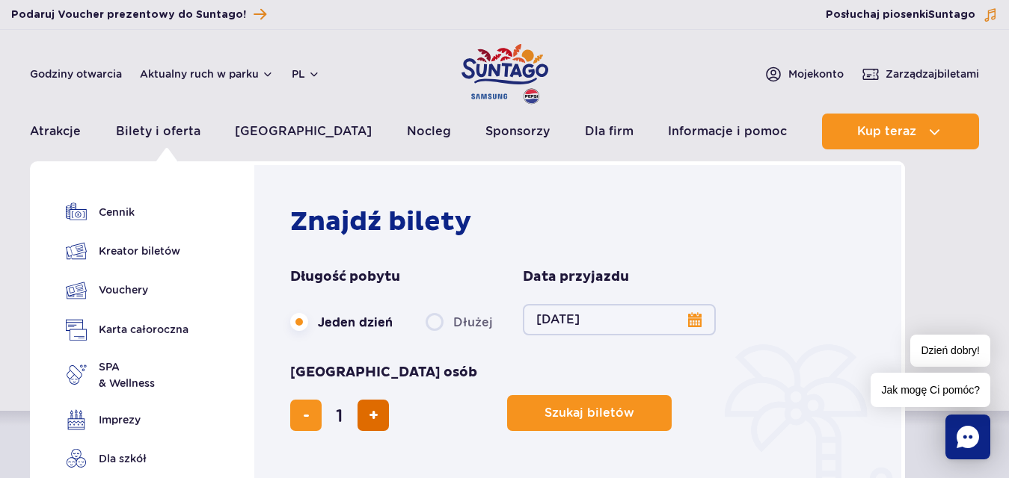
click at [378, 416] on span "dodaj bilet" at bounding box center [374, 416] width 10 height 0
type input "2"
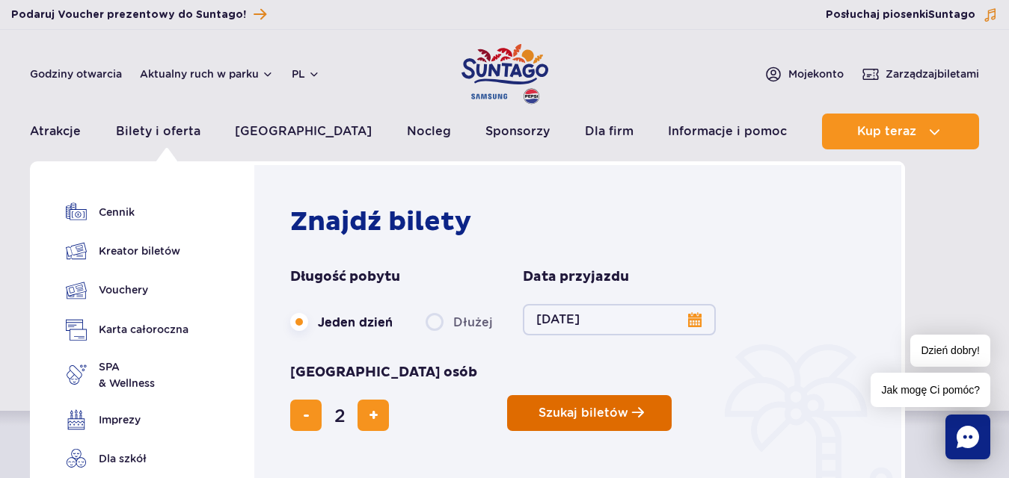
click at [538, 407] on span "Szukaj biletów" at bounding box center [583, 413] width 90 height 13
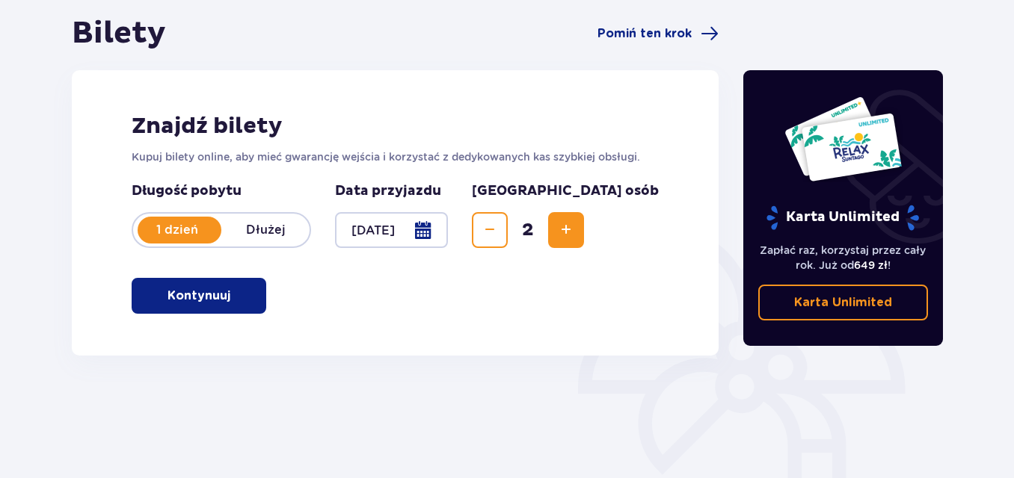
scroll to position [150, 0]
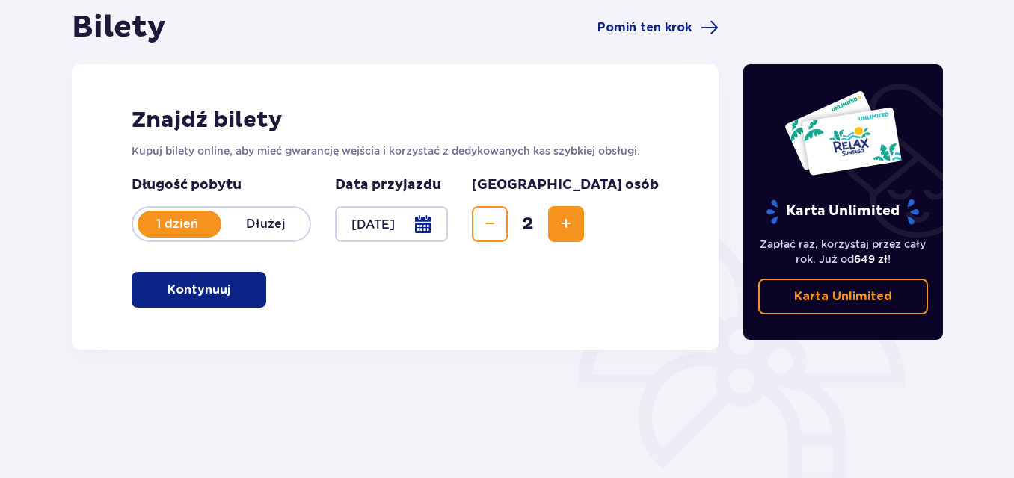
click at [203, 290] on p "Kontynuuj" at bounding box center [198, 290] width 63 height 16
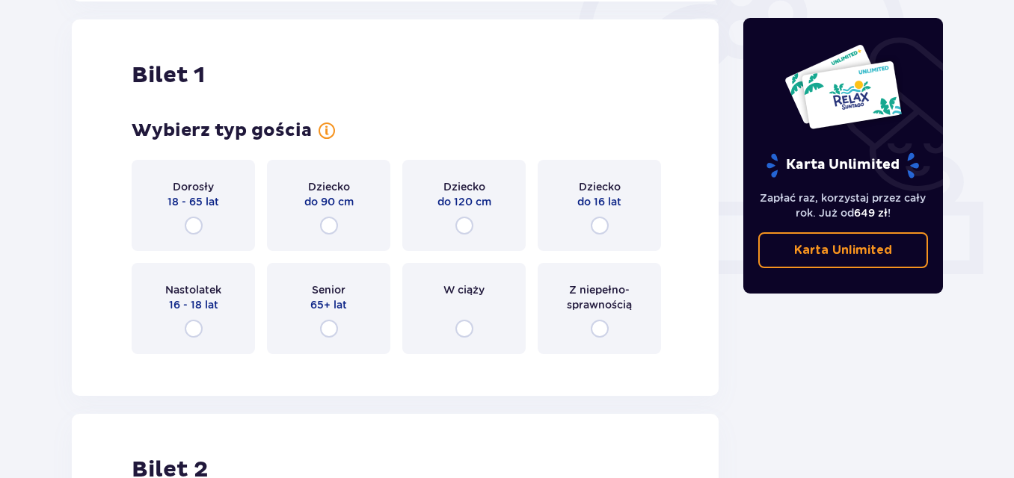
scroll to position [499, 0]
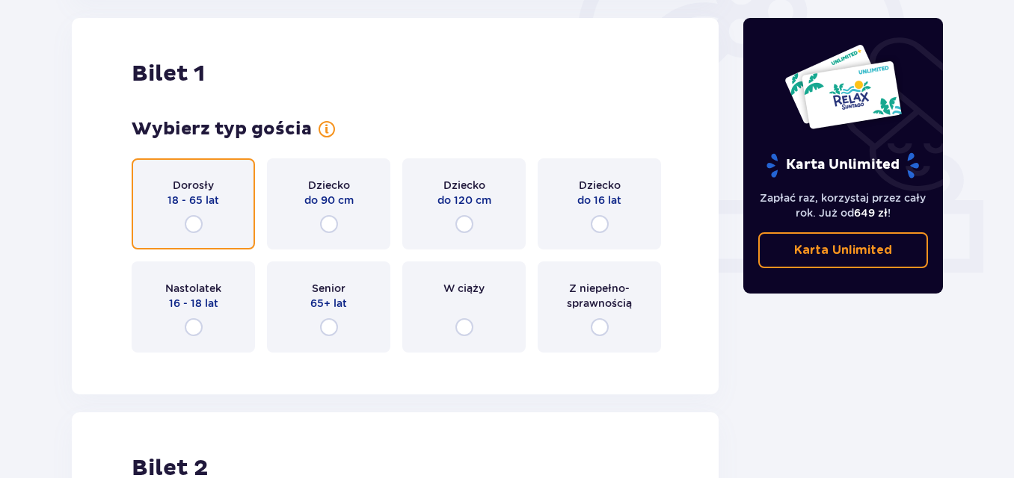
click at [194, 224] on input "radio" at bounding box center [194, 224] width 18 height 18
radio input "true"
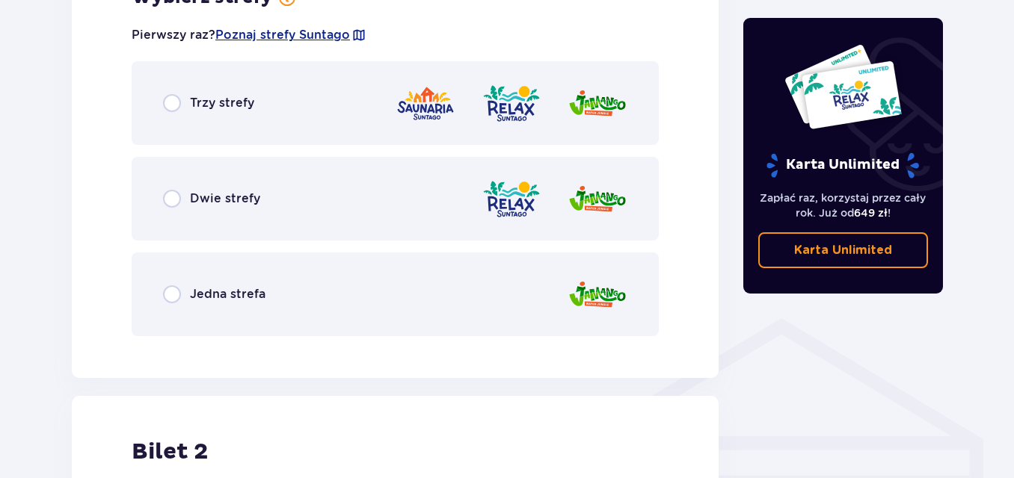
scroll to position [896, 0]
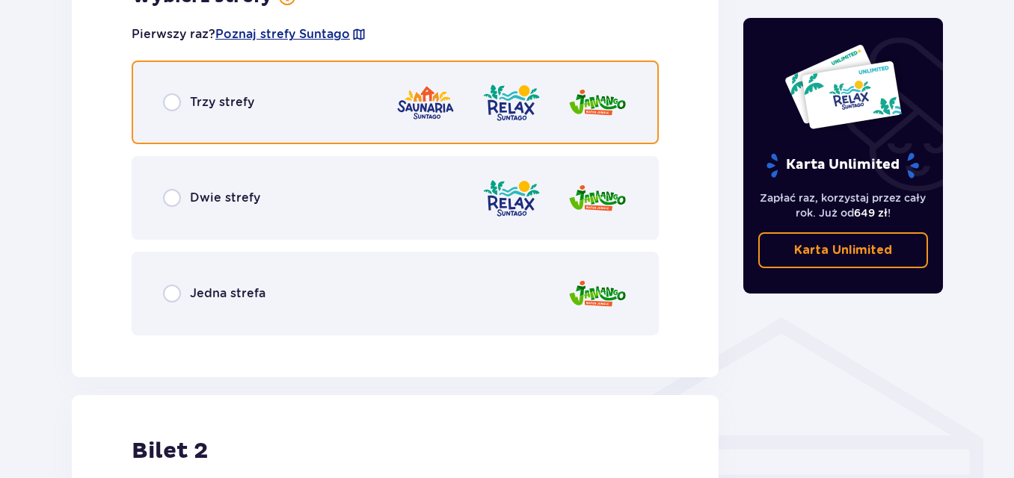
click at [176, 103] on input "radio" at bounding box center [172, 102] width 18 height 18
radio input "true"
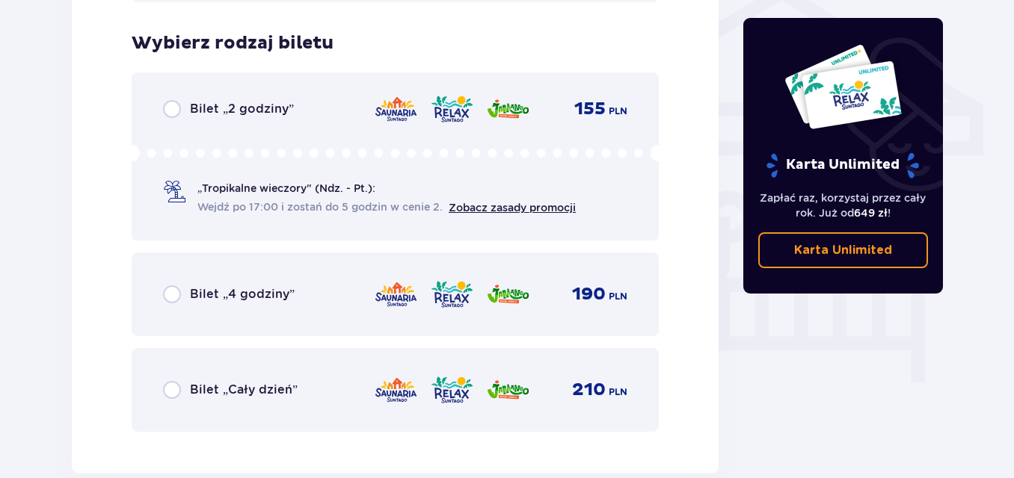
scroll to position [1244, 0]
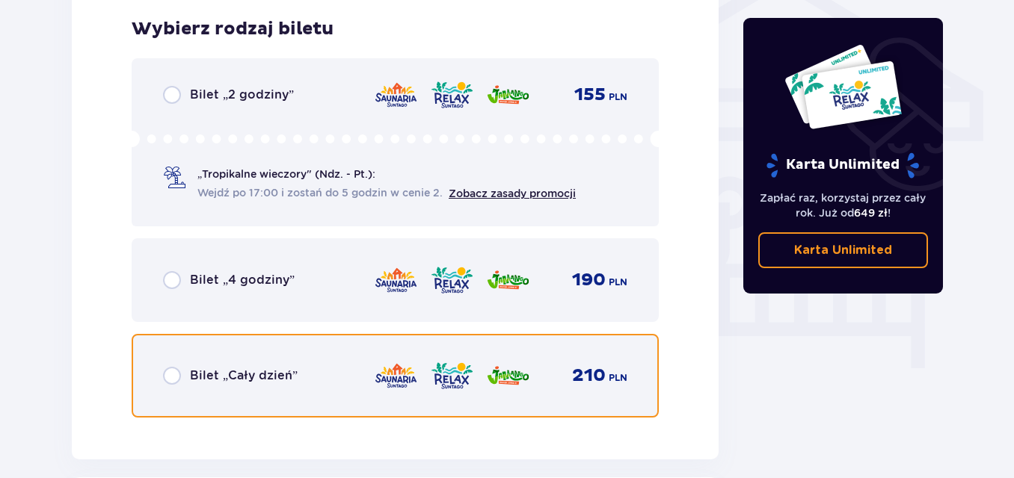
click at [173, 378] on input "radio" at bounding box center [172, 376] width 18 height 18
radio input "true"
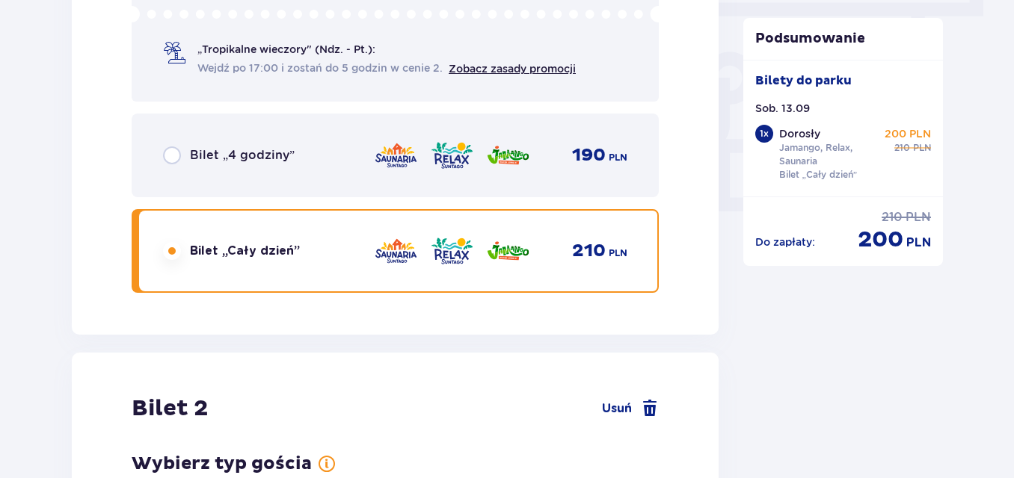
scroll to position [1704, 0]
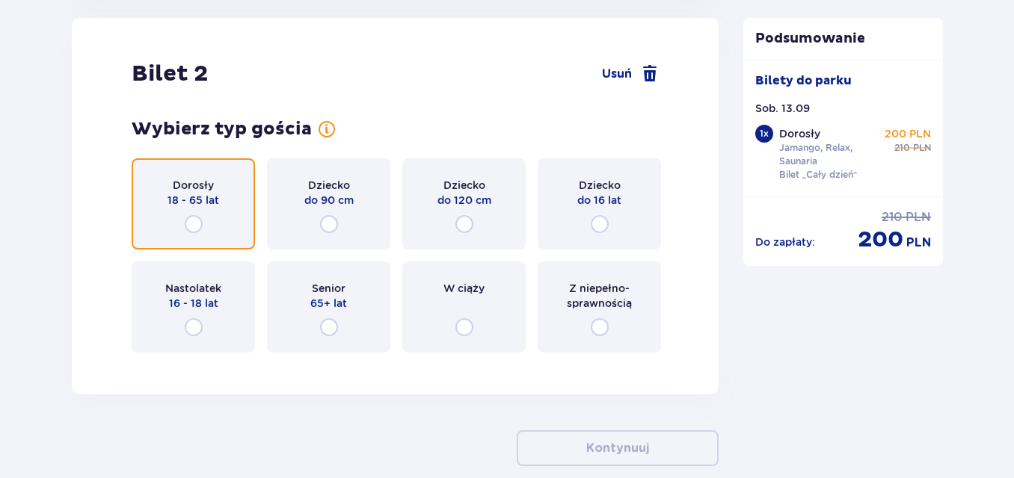
click at [196, 224] on input "radio" at bounding box center [194, 224] width 18 height 18
radio input "true"
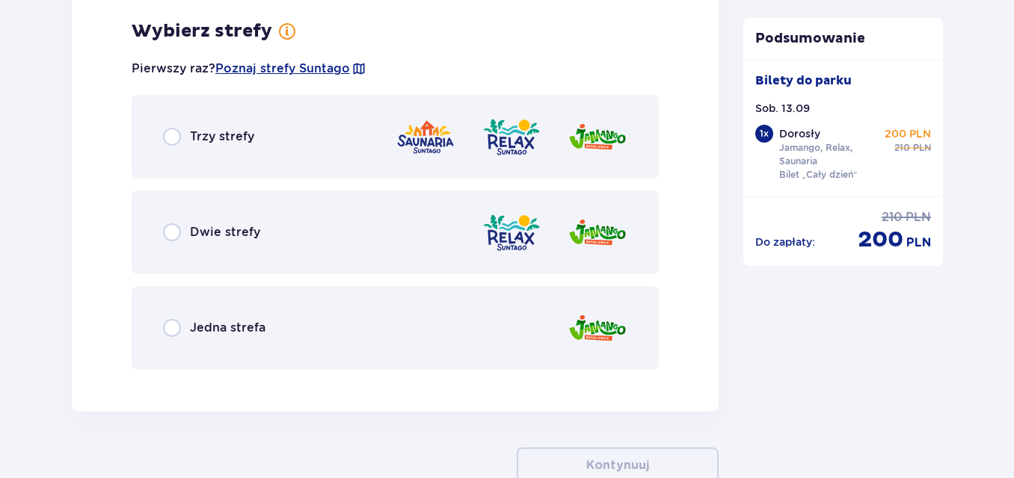
scroll to position [2069, 0]
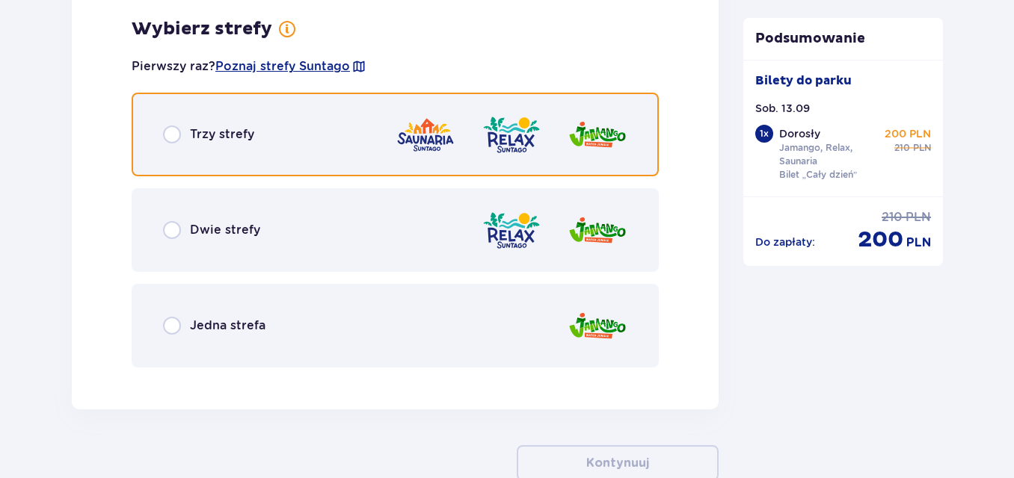
click at [176, 132] on input "radio" at bounding box center [172, 135] width 18 height 18
radio input "true"
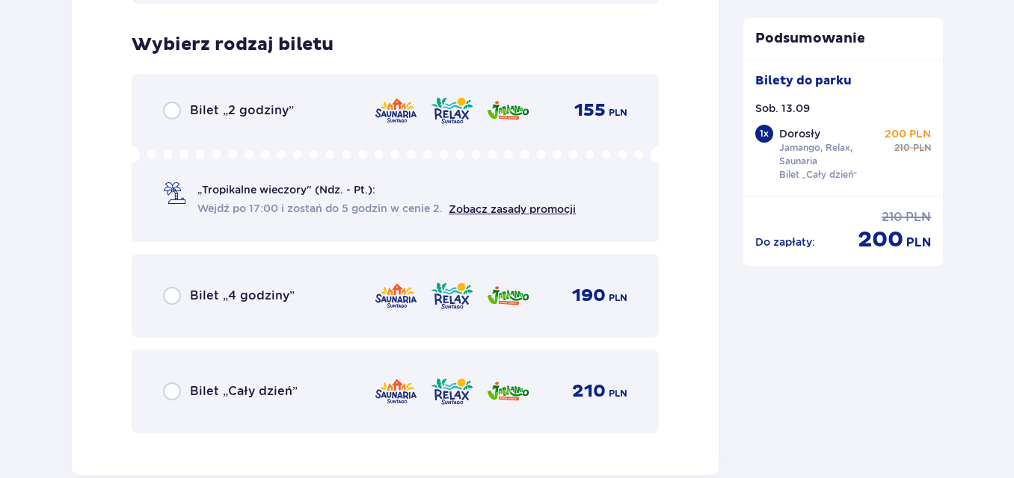
scroll to position [2449, 0]
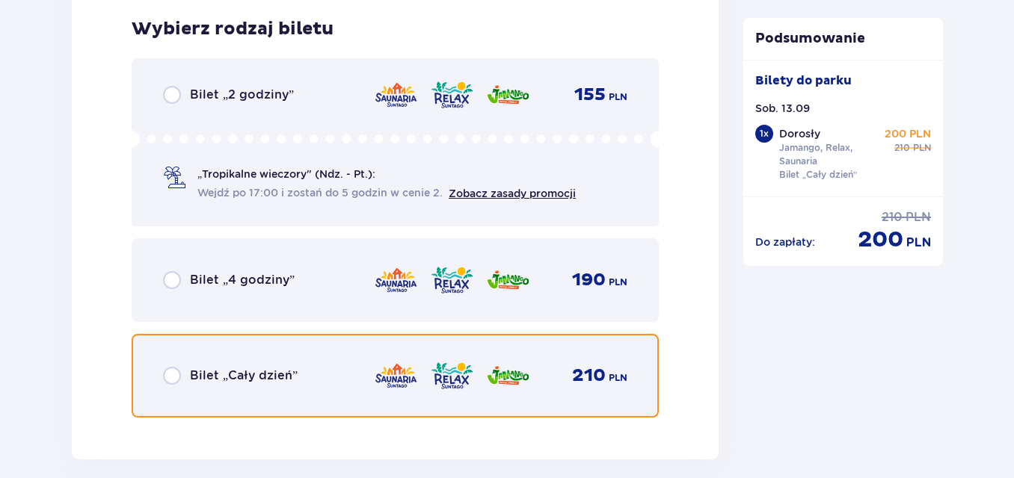
click at [175, 374] on input "radio" at bounding box center [172, 376] width 18 height 18
radio input "true"
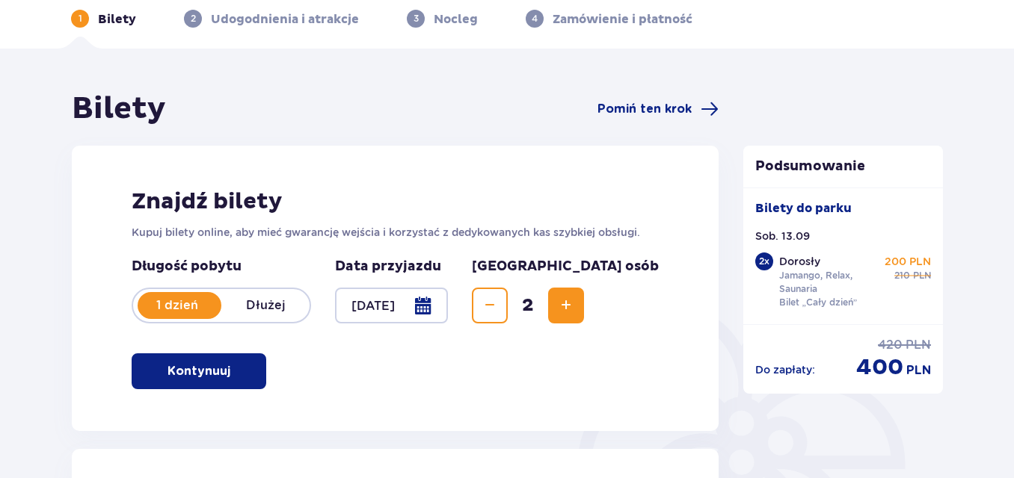
scroll to position [0, 0]
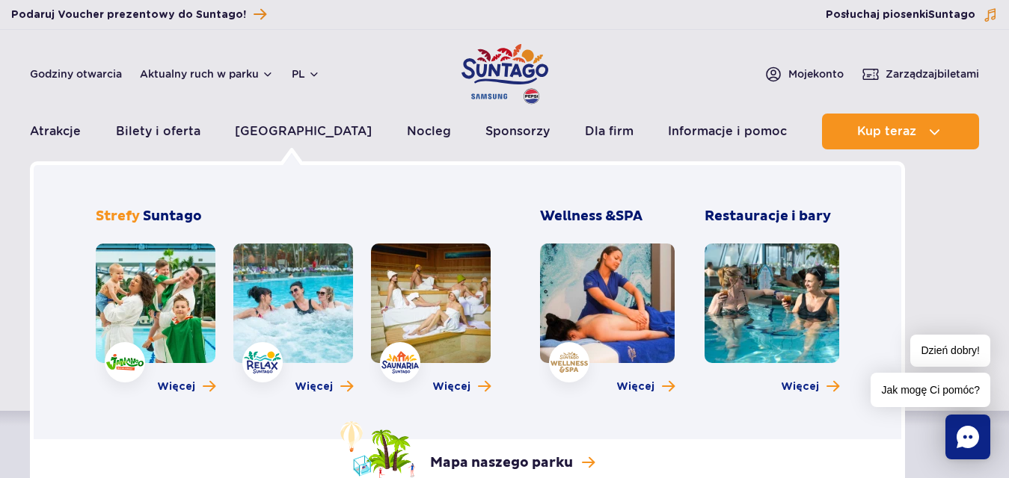
click at [434, 317] on link at bounding box center [431, 304] width 120 height 120
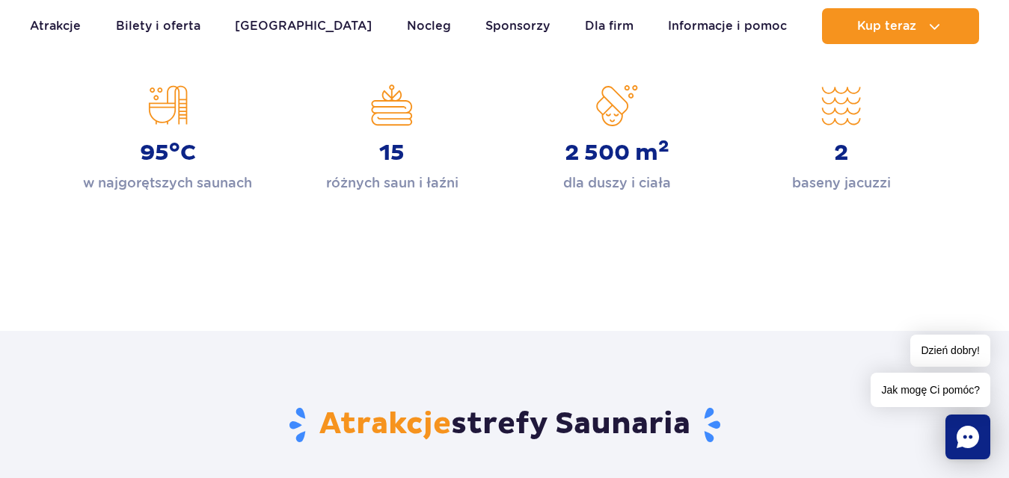
scroll to position [299, 0]
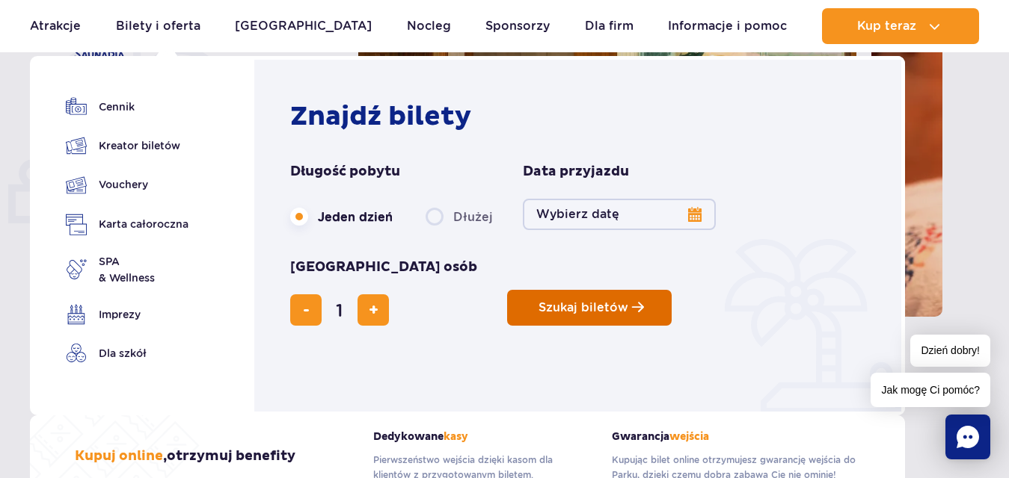
click at [632, 301] on span "Planowanie wizyty w Park of Poland" at bounding box center [638, 307] width 12 height 13
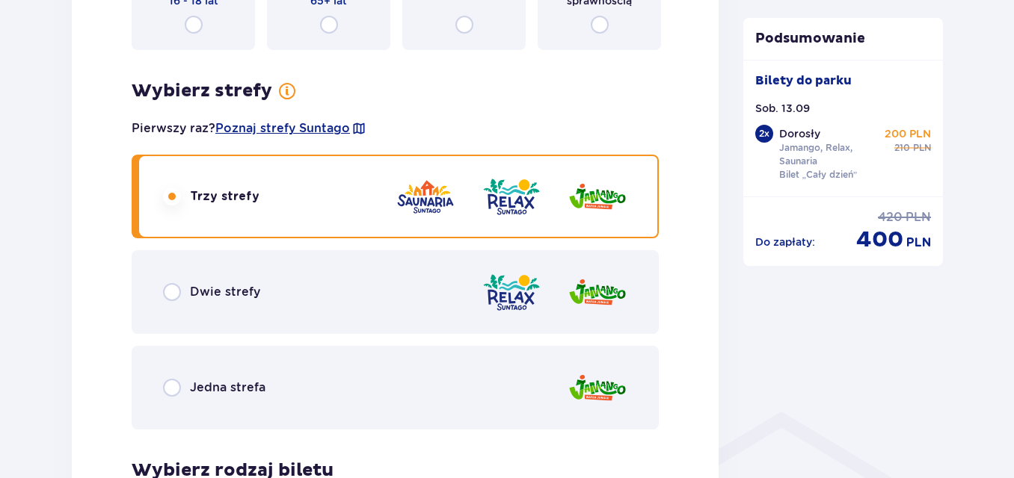
scroll to position [822, 0]
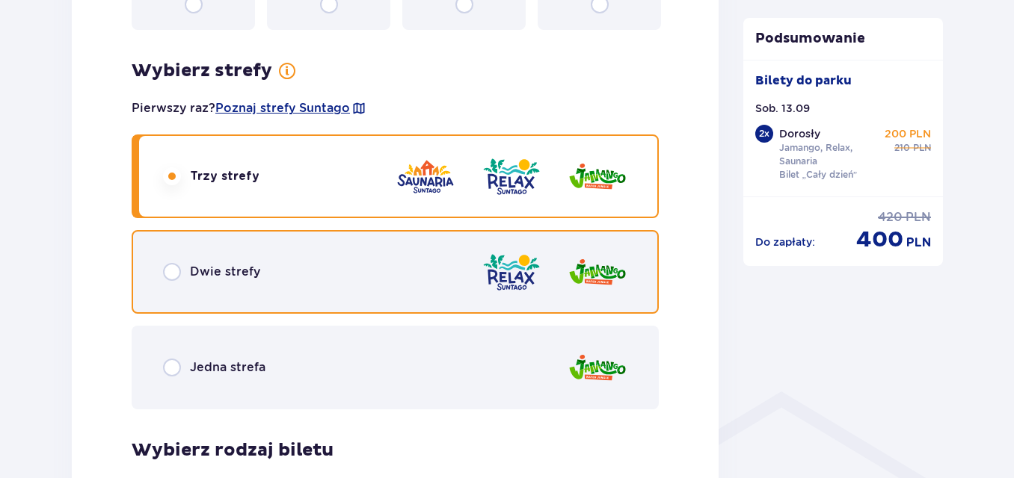
click at [174, 268] on input "radio" at bounding box center [172, 272] width 18 height 18
radio input "true"
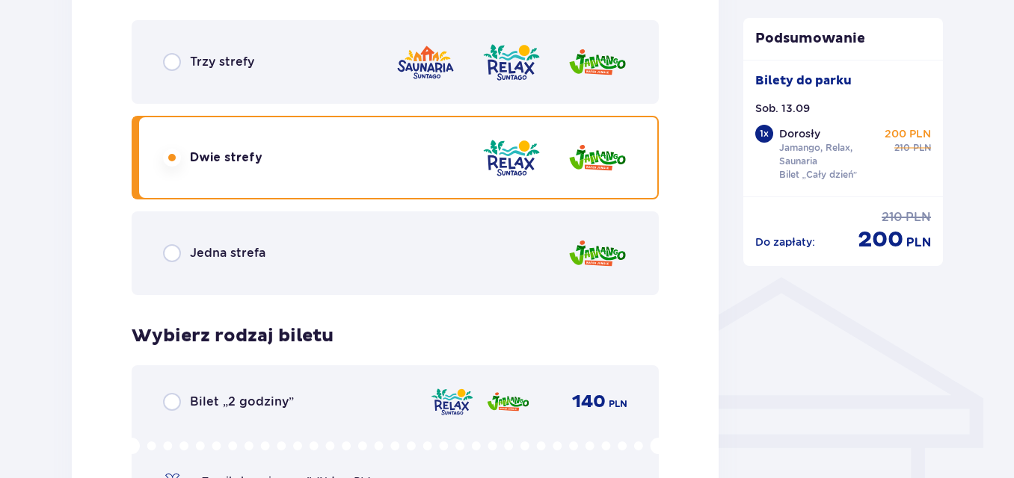
scroll to position [1244, 0]
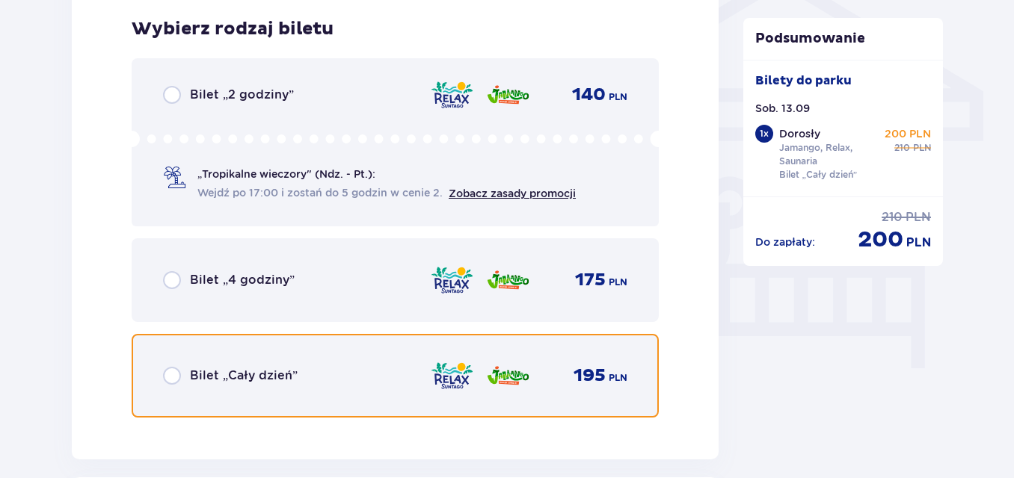
click at [175, 377] on input "radio" at bounding box center [172, 376] width 18 height 18
radio input "true"
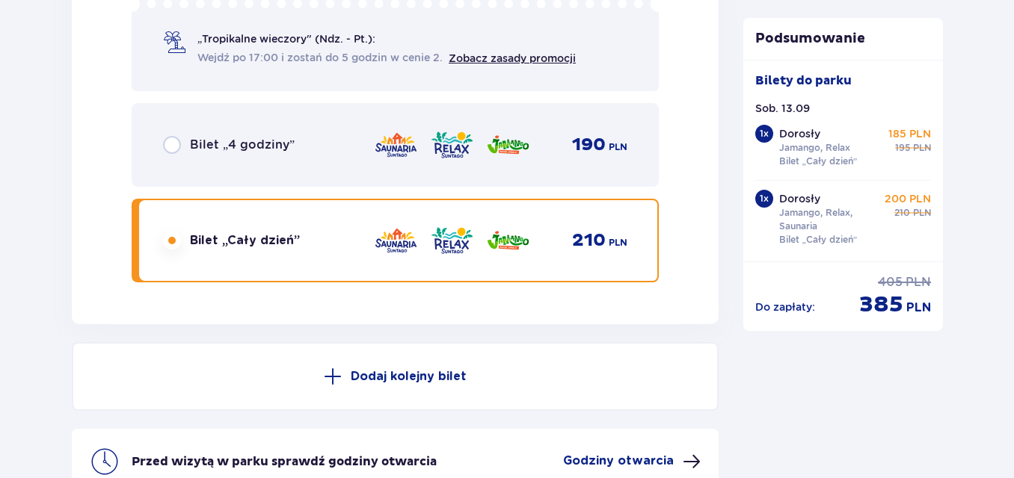
scroll to position [2445, 0]
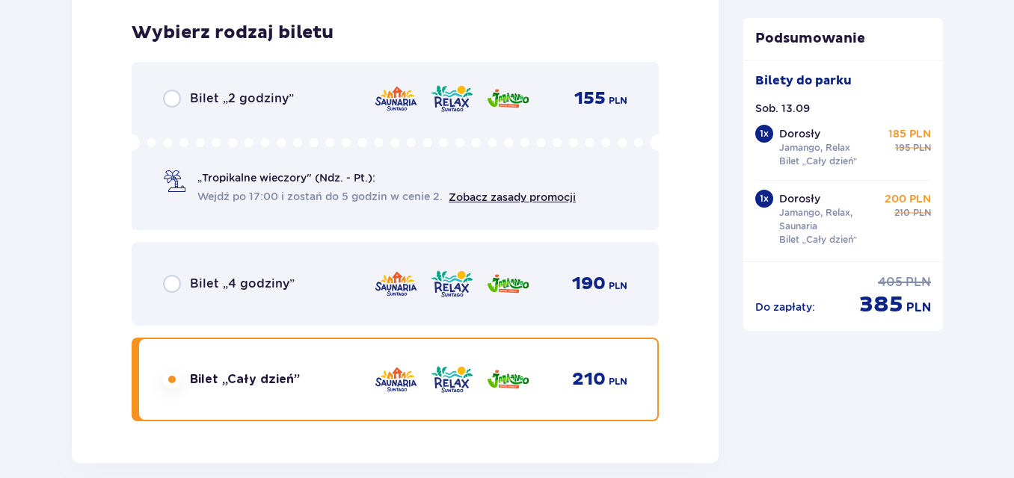
click at [769, 201] on div "1 x" at bounding box center [764, 199] width 18 height 18
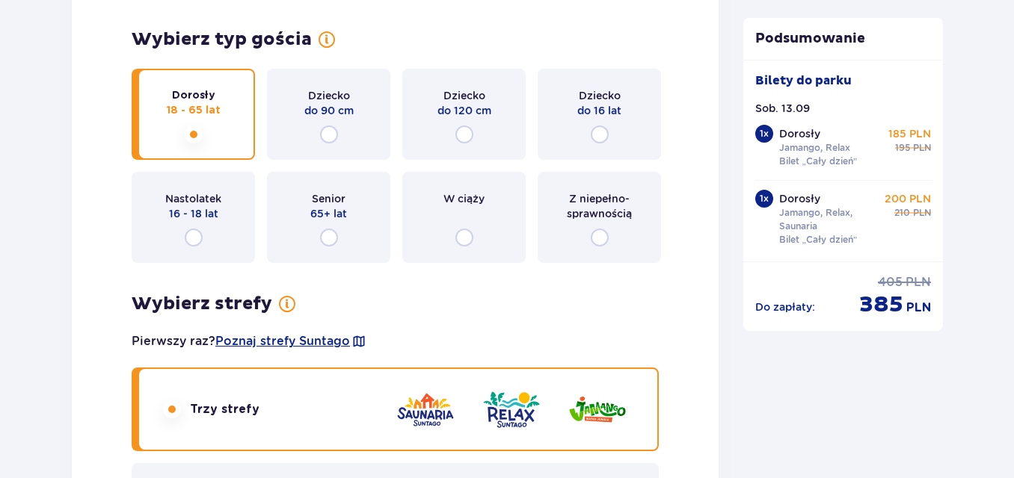
scroll to position [1921, 0]
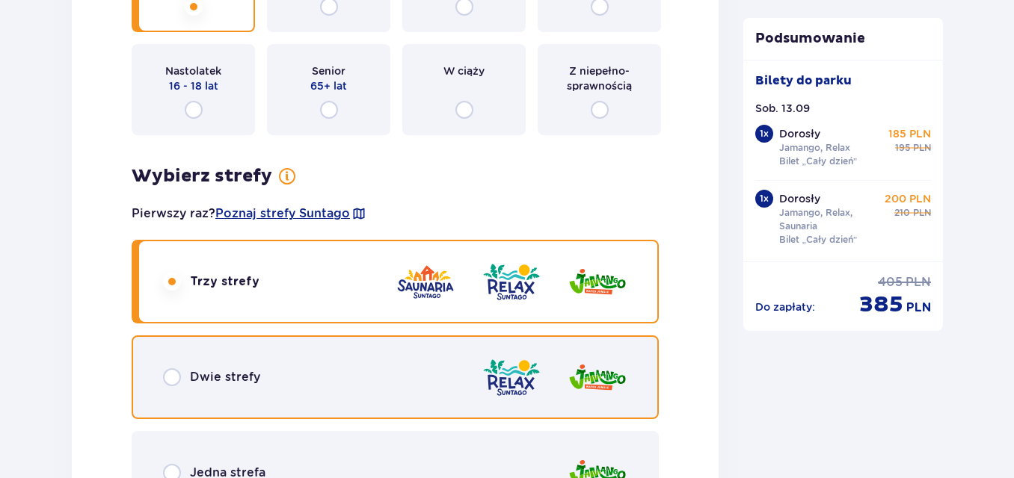
click at [170, 375] on input "radio" at bounding box center [172, 378] width 18 height 18
radio input "true"
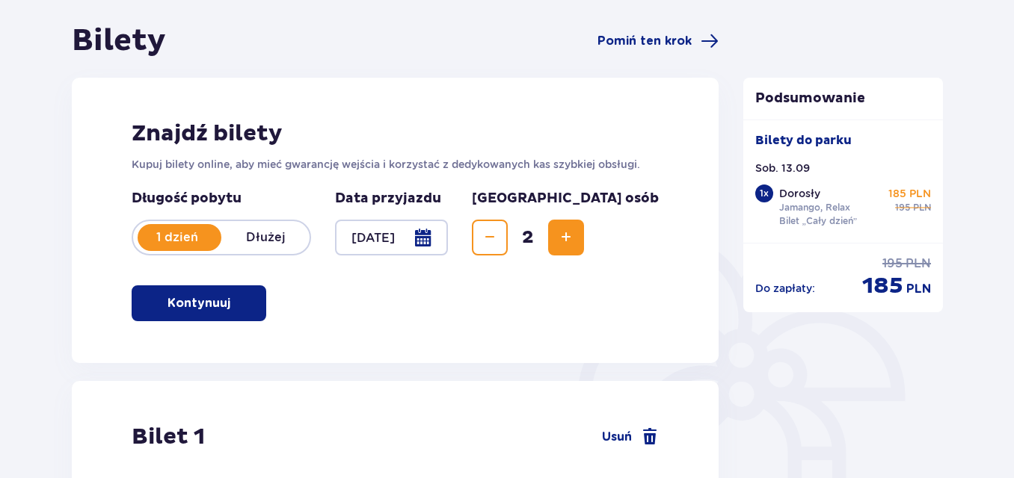
scroll to position [0, 0]
